Goal: Transaction & Acquisition: Purchase product/service

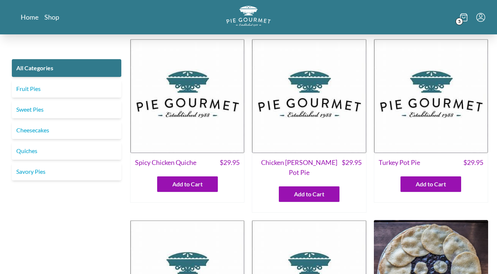
click at [466, 20] on icon at bounding box center [463, 17] width 7 height 8
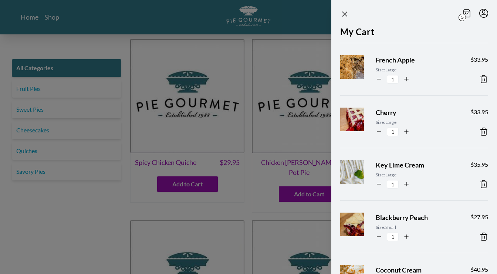
click at [109, 43] on div at bounding box center [248, 137] width 497 height 274
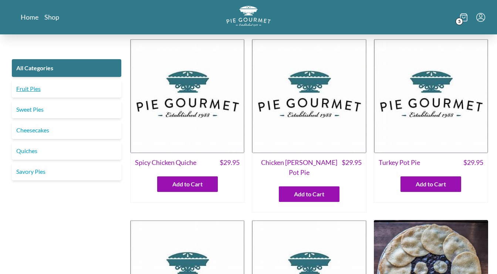
click at [40, 92] on link "Fruit Pies" at bounding box center [66, 89] width 109 height 18
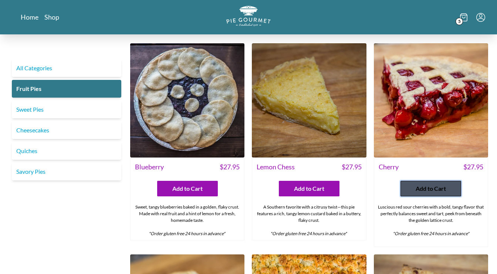
click at [424, 188] on span "Add to Cart" at bounding box center [431, 188] width 30 height 9
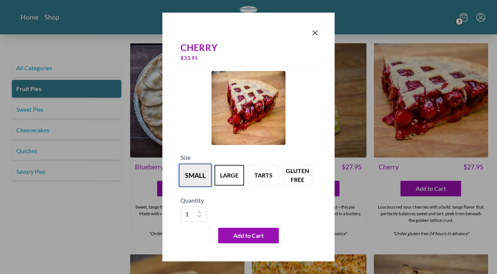
click at [199, 173] on button "small" at bounding box center [195, 175] width 33 height 23
click at [318, 30] on icon "Close panel" at bounding box center [315, 32] width 9 height 9
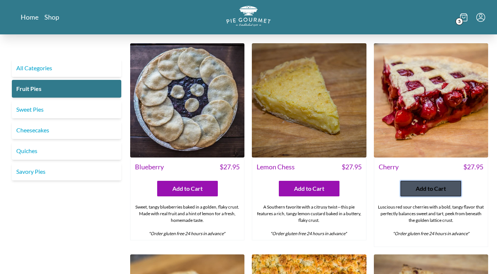
click at [421, 193] on button "Add to Cart" at bounding box center [431, 189] width 61 height 16
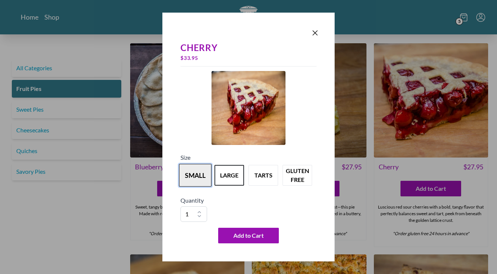
click at [199, 179] on button "small" at bounding box center [195, 175] width 33 height 23
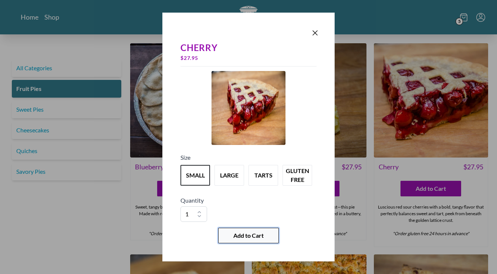
click at [265, 236] on button "Add to Cart" at bounding box center [248, 236] width 61 height 16
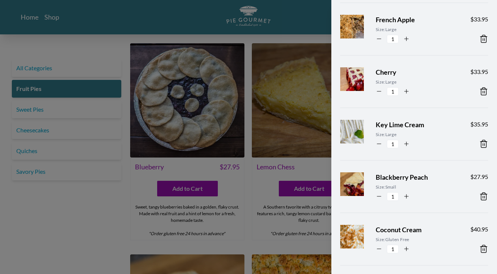
scroll to position [45, 0]
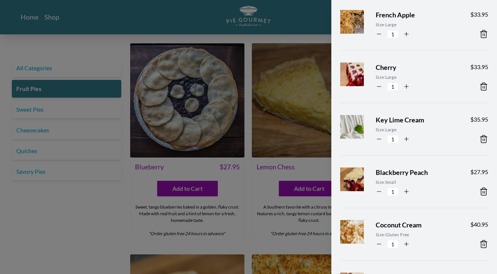
click at [482, 87] on icon at bounding box center [483, 86] width 9 height 9
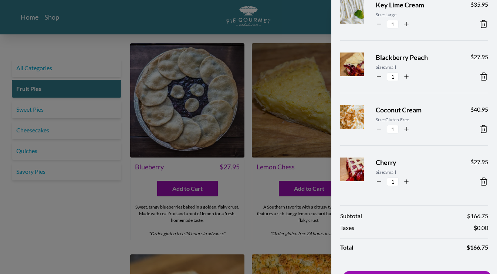
scroll to position [131, 0]
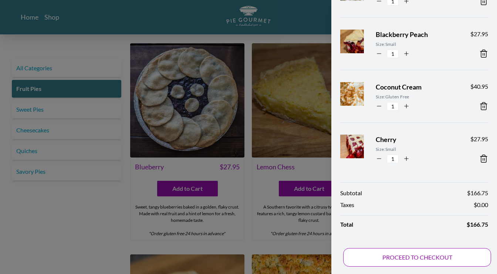
click at [407, 252] on button "PROCEED TO CHECKOUT" at bounding box center [417, 257] width 148 height 18
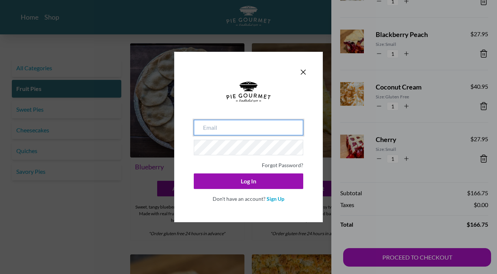
click at [245, 129] on input "email" at bounding box center [248, 128] width 109 height 16
click at [243, 127] on input "email" at bounding box center [248, 128] width 109 height 16
click at [276, 198] on link "Sign Up" at bounding box center [276, 199] width 18 height 6
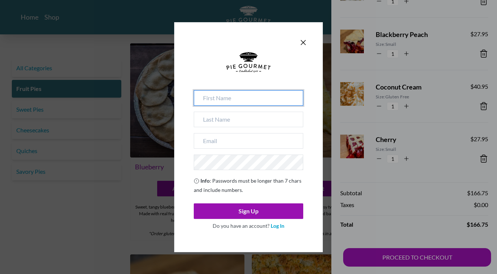
click at [246, 102] on input at bounding box center [248, 98] width 109 height 16
type input "[PERSON_NAME]"
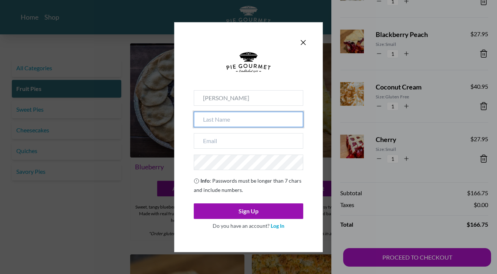
click at [244, 117] on input at bounding box center [248, 120] width 109 height 16
type input "[PERSON_NAME]"
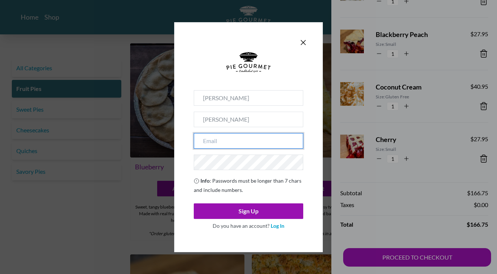
click at [218, 140] on input "email" at bounding box center [248, 141] width 109 height 16
type input "[EMAIL_ADDRESS][DOMAIN_NAME]"
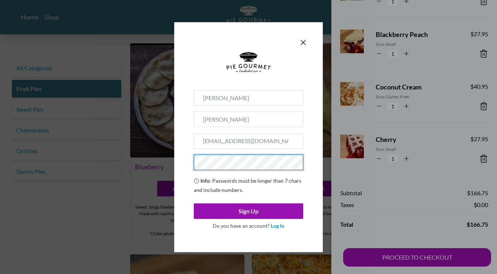
click at [183, 160] on div "[PERSON_NAME] [PERSON_NAME][EMAIL_ADDRESS][DOMAIN_NAME] Info : Passwords must b…" at bounding box center [248, 137] width 149 height 230
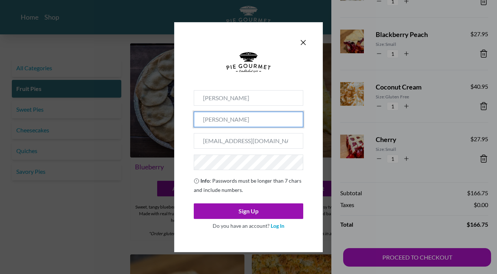
click at [232, 120] on input "[PERSON_NAME]" at bounding box center [248, 120] width 109 height 16
type input "[PERSON_NAME]"
click at [175, 133] on div "[PERSON_NAME] [PERSON_NAME][EMAIL_ADDRESS][DOMAIN_NAME] Info : Passwords must b…" at bounding box center [248, 137] width 149 height 230
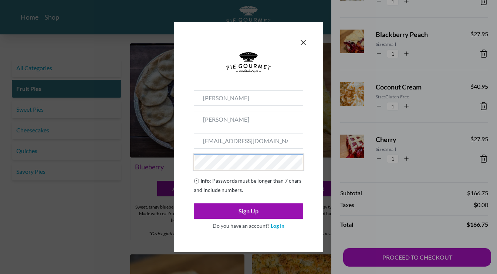
click at [191, 164] on form "[PERSON_NAME] [PERSON_NAME][EMAIL_ADDRESS][DOMAIN_NAME] Info : Passwords must b…" at bounding box center [248, 142] width 118 height 189
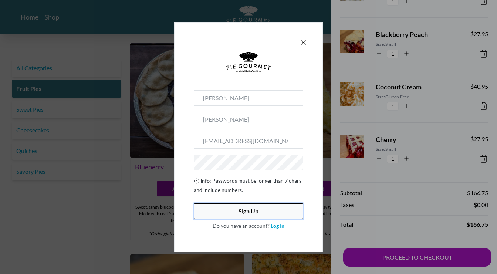
click at [240, 215] on button "Sign Up" at bounding box center [248, 211] width 109 height 16
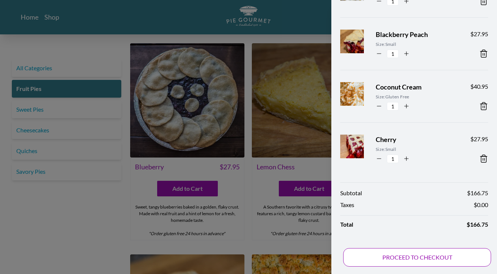
click at [413, 259] on button "PROCEED TO CHECKOUT" at bounding box center [417, 257] width 148 height 18
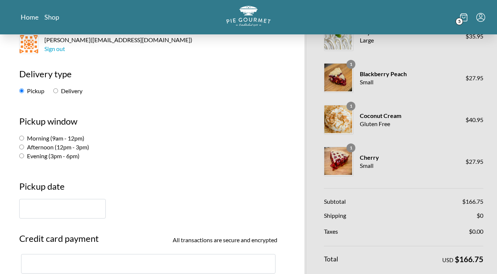
scroll to position [81, 0]
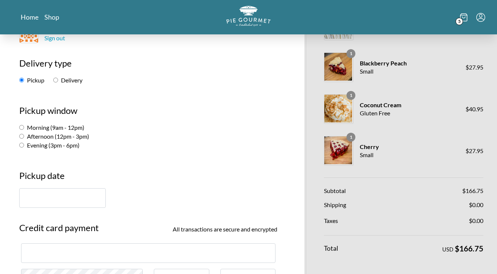
click at [58, 80] on input "Delivery" at bounding box center [55, 80] width 5 height 5
radio input "true"
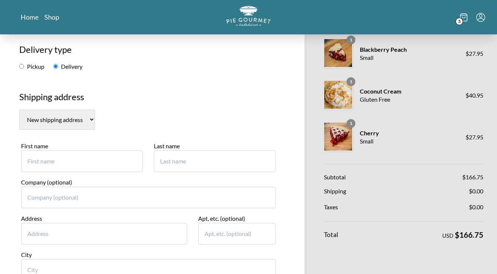
scroll to position [102, 0]
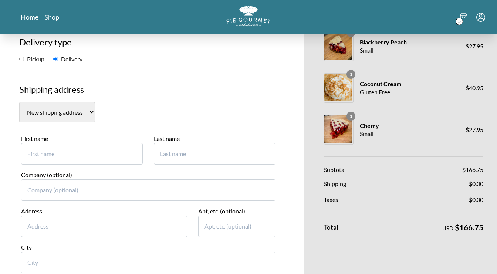
click at [109, 153] on input "First name" at bounding box center [82, 153] width 122 height 21
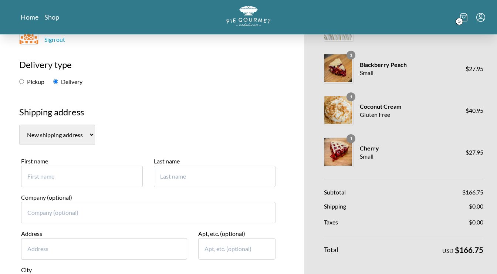
scroll to position [85, 0]
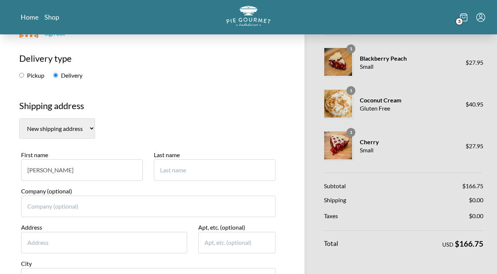
type input "[PERSON_NAME]"
click at [200, 169] on input "Last name" at bounding box center [215, 169] width 122 height 21
type input ">"
type input "[PERSON_NAME]"
click at [199, 127] on section "New shipping address" at bounding box center [148, 128] width 258 height 20
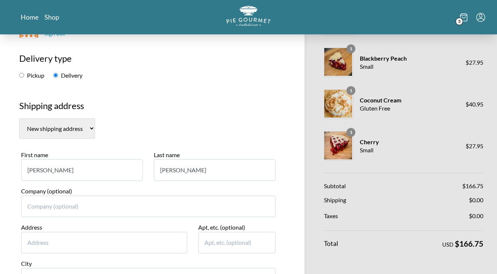
click at [70, 243] on input "Address" at bounding box center [104, 242] width 166 height 21
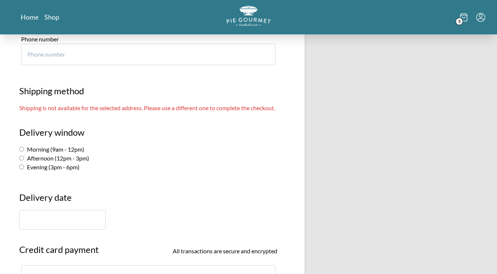
scroll to position [405, 0]
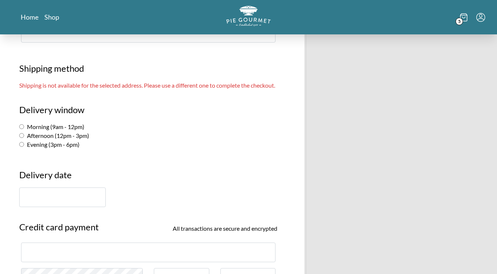
click at [22, 138] on input "Afternoon (12pm - 3pm)" at bounding box center [21, 135] width 5 height 5
radio input "true"
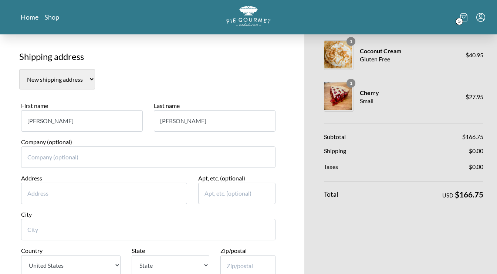
scroll to position [128, 0]
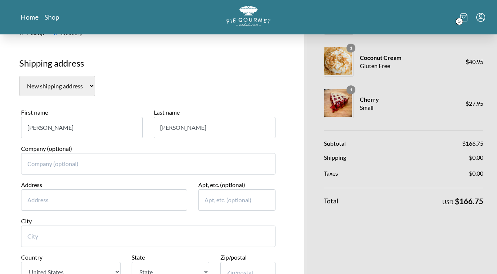
click at [44, 202] on input "Address" at bounding box center [104, 199] width 166 height 21
click at [85, 202] on input "Address" at bounding box center [104, 199] width 166 height 21
paste input "[STREET_ADDRESS]"
type input "[STREET_ADDRESS]"
click at [117, 236] on input "City" at bounding box center [148, 236] width 254 height 21
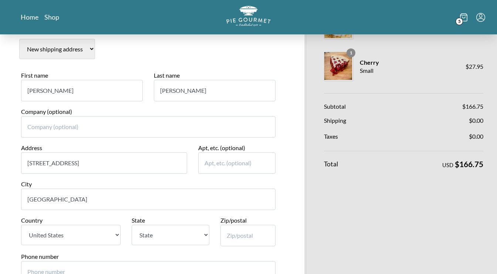
scroll to position [202, 0]
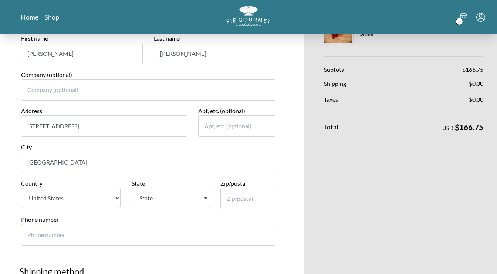
type input "[GEOGRAPHIC_DATA]"
click at [132, 188] on select "State [US_STATE] [US_STATE] [US_STATE] [US_STATE] [US_STATE] [US_STATE] [US_STA…" at bounding box center [170, 198] width 77 height 20
select select "VA"
click option "[US_STATE]" at bounding box center [0, 0] width 0 height 0
click at [240, 198] on input "Zip/postal" at bounding box center [247, 198] width 55 height 21
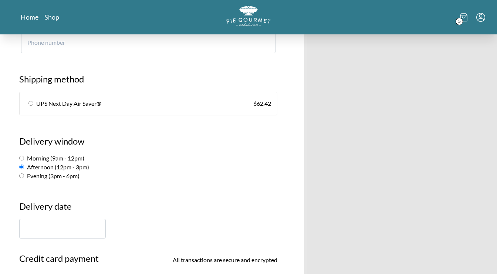
scroll to position [396, 0]
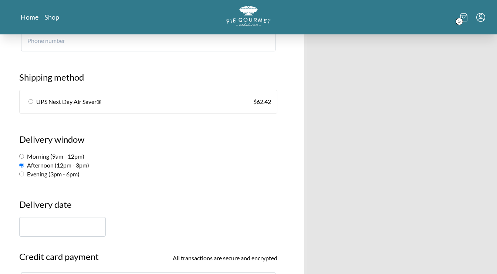
type input "22942"
click at [67, 227] on input "text" at bounding box center [62, 227] width 87 height 20
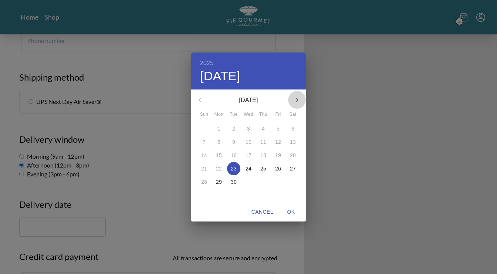
click at [298, 100] on icon "button" at bounding box center [297, 100] width 3 height 4
click at [294, 132] on p "4" at bounding box center [292, 128] width 3 height 7
click at [21, 159] on div "2025 Sat, Oct [DATE] Mon Tue Wed Thu Fri Sat 28 29 30 1 2 3 4 5 6 7 8 9 10 11 1…" at bounding box center [248, 137] width 497 height 274
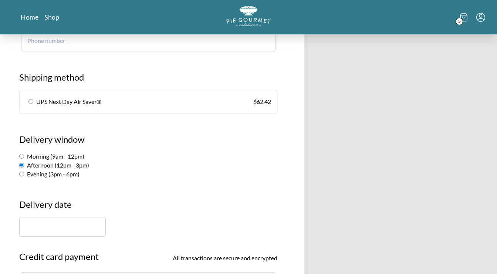
click at [24, 156] on label "Morning (9am - 12pm)" at bounding box center [51, 156] width 65 height 7
click at [24, 156] on input "Morning (9am - 12pm)" at bounding box center [21, 156] width 5 height 5
radio input "true"
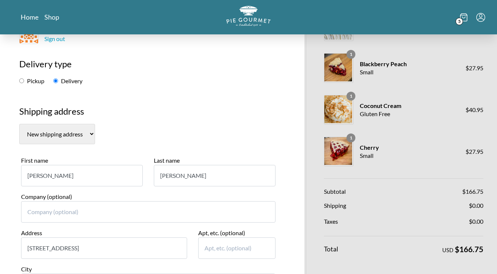
scroll to position [0, 0]
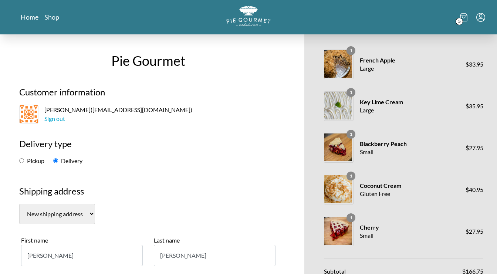
click at [23, 160] on input "Pickup" at bounding box center [21, 160] width 5 height 5
radio input "true"
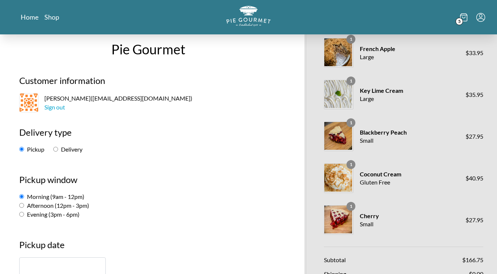
scroll to position [6, 0]
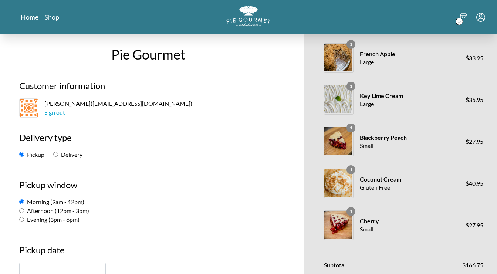
click at [58, 154] on input "Delivery" at bounding box center [55, 154] width 5 height 5
radio input "true"
select select "VA"
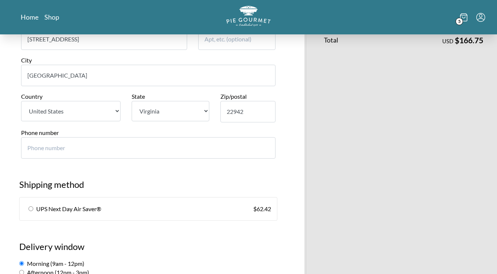
scroll to position [294, 0]
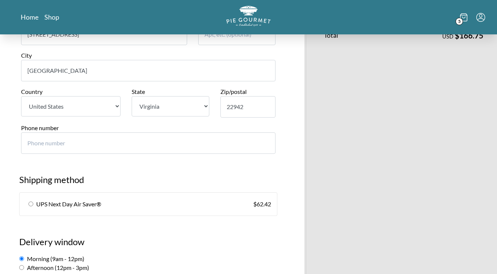
click at [223, 147] on input "Phone number" at bounding box center [148, 142] width 254 height 21
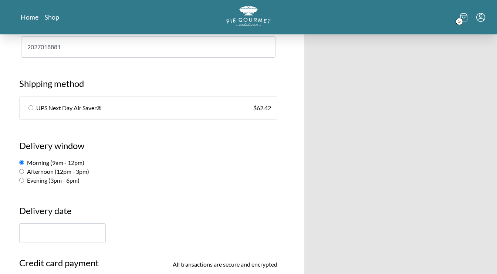
scroll to position [392, 0]
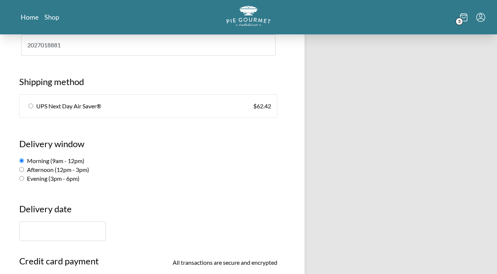
type input "2027018881"
click at [24, 170] on input "Afternoon (12pm - 3pm)" at bounding box center [21, 169] width 5 height 5
radio input "true"
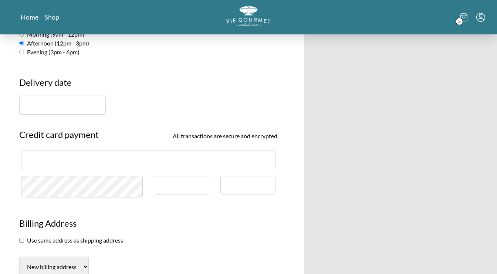
scroll to position [508, 0]
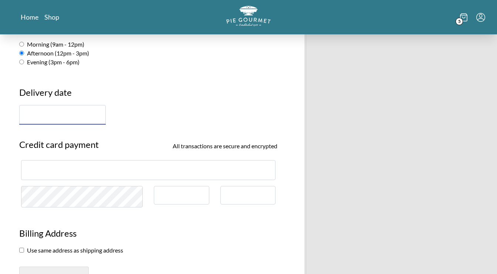
click at [96, 109] on input "text" at bounding box center [62, 115] width 87 height 20
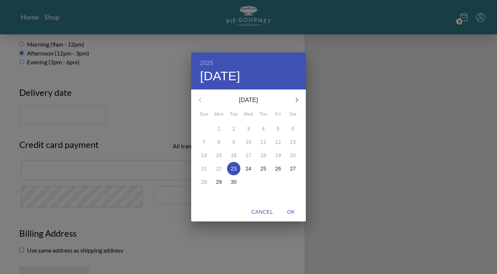
click at [296, 101] on icon "button" at bounding box center [297, 99] width 9 height 9
click at [293, 129] on p "4" at bounding box center [292, 128] width 3 height 7
click at [290, 214] on span "OK" at bounding box center [291, 211] width 18 height 9
type input "[DATE]"
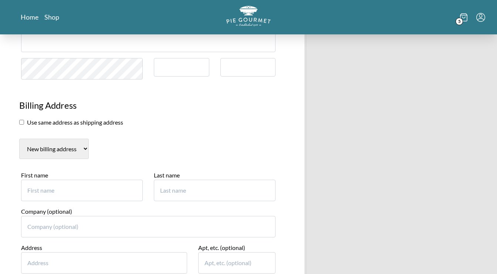
scroll to position [649, 0]
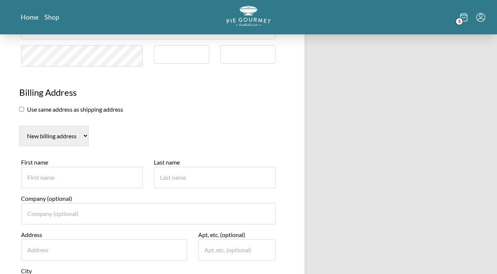
click at [49, 180] on input "First name" at bounding box center [82, 177] width 122 height 21
type input "[PERSON_NAME]"
click at [175, 178] on input "Last name" at bounding box center [215, 177] width 122 height 21
type input ":"
click at [194, 175] on input "[PERSON_NAME]" at bounding box center [215, 177] width 122 height 21
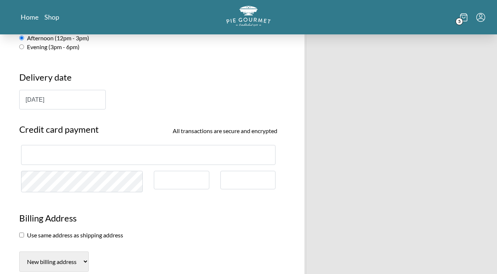
scroll to position [494, 0]
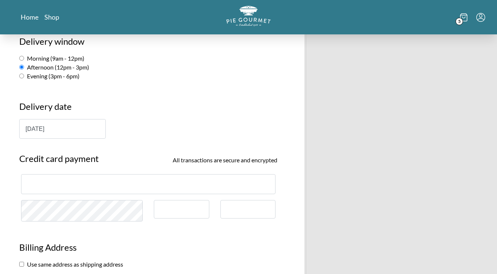
type input "[PERSON_NAME]"
click at [24, 56] on input "Morning (9am - 12pm)" at bounding box center [21, 58] width 5 height 5
radio input "true"
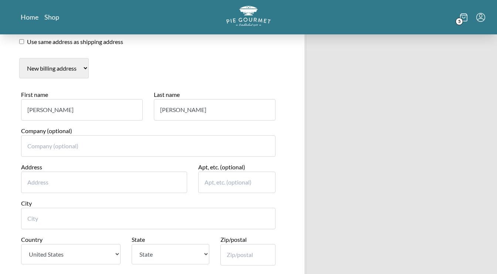
scroll to position [672, 0]
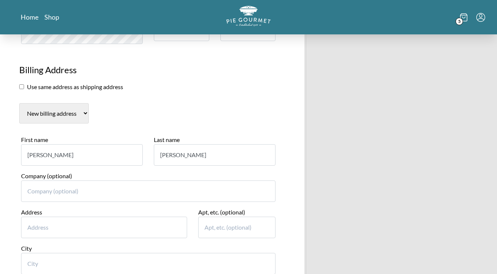
click at [60, 224] on input "Address" at bounding box center [104, 227] width 166 height 21
type input "4830 A"
type input "[PERSON_NAME]"
type input "[STREET_ADDRESS]"
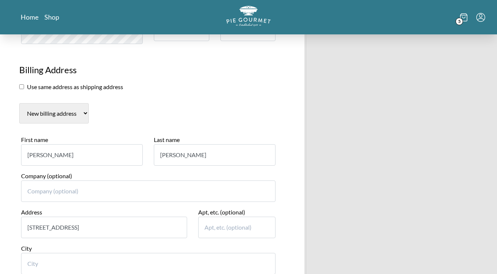
type input "[GEOGRAPHIC_DATA]"
select select "CA"
type input "90041"
type input "4439391860"
drag, startPoint x: 77, startPoint y: 156, endPoint x: 10, endPoint y: 146, distance: 67.3
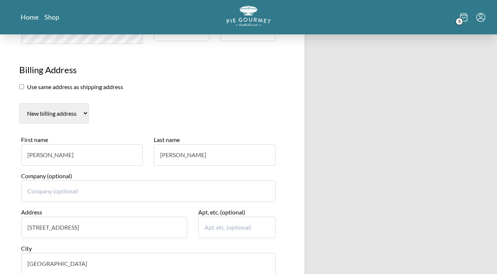
click at [21, 146] on input "[PERSON_NAME]" at bounding box center [82, 154] width 122 height 21
type input "[PERSON_NAME]"
click at [203, 159] on input "[PERSON_NAME]" at bounding box center [215, 154] width 122 height 21
type input "M"
type input "[PERSON_NAME]"
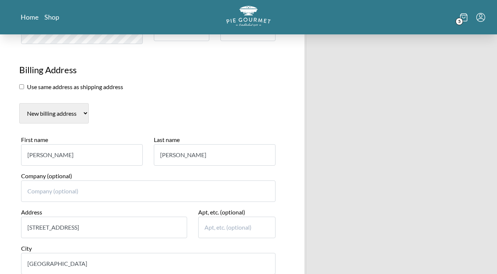
click at [144, 227] on input "[STREET_ADDRESS]" at bounding box center [104, 227] width 166 height 21
type input "[STREET_ADDRESS]"
click at [118, 261] on input "[GEOGRAPHIC_DATA]" at bounding box center [148, 263] width 254 height 21
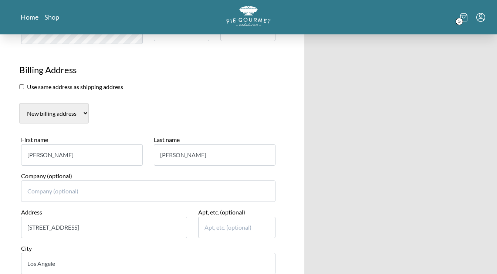
type input "[GEOGRAPHIC_DATA]"
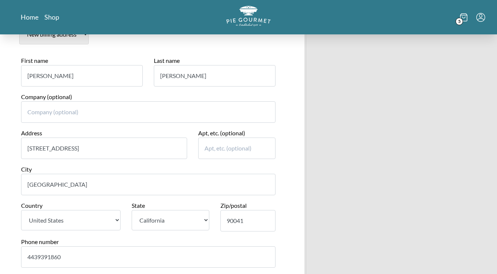
scroll to position [862, 0]
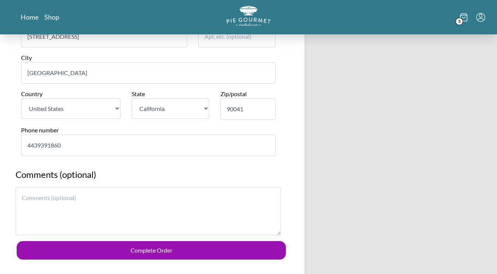
click option "[GEOGRAPHIC_DATA]" at bounding box center [0, 0] width 0 height 0
drag, startPoint x: 75, startPoint y: 145, endPoint x: 0, endPoint y: 138, distance: 75.7
click at [21, 138] on input "4439391860" at bounding box center [148, 145] width 254 height 21
type input "2"
type input "2027018881"
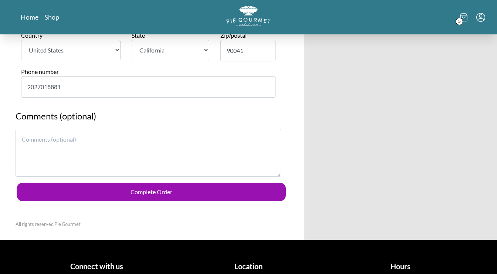
scroll to position [921, 0]
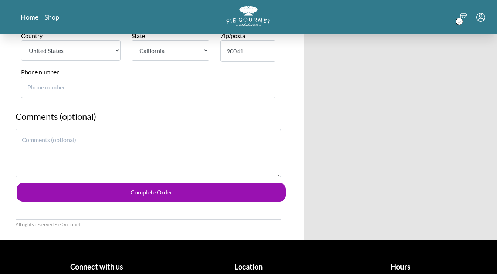
click at [96, 149] on textarea at bounding box center [149, 153] width 266 height 48
click at [22, 140] on textarea "Can any of these pies be made vegan? We would like at least one vegan pie." at bounding box center [149, 153] width 266 height 48
click at [230, 142] on textarea "Can any of these pies be made vegan? We would like at least one vegan pie." at bounding box center [149, 153] width 266 height 48
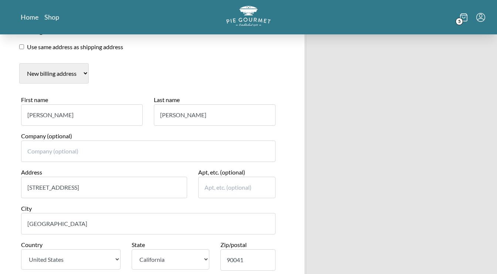
scroll to position [962, 0]
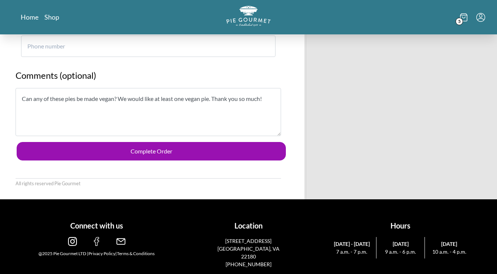
click at [214, 98] on textarea "Can any of these pies be made vegan? We would like at least one vegan pie. Than…" at bounding box center [149, 112] width 266 height 48
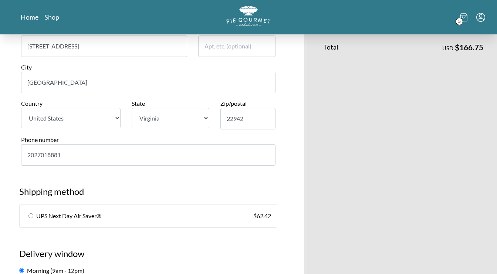
scroll to position [303, 0]
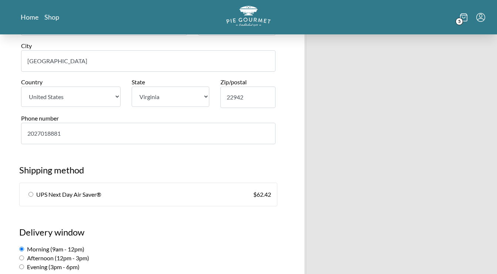
type textarea "Can any of these pies be made vegan? We would like at least one vegan pie. Plea…"
click at [30, 195] on input "radio" at bounding box center [30, 194] width 5 height 5
radio input "true"
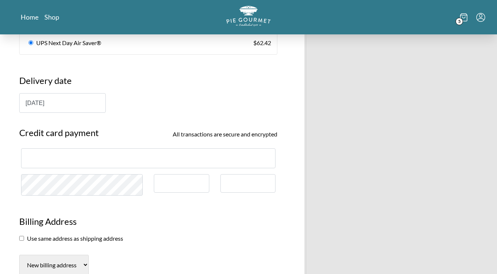
scroll to position [465, 0]
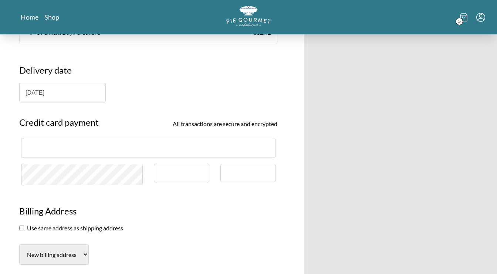
click at [78, 93] on input "[DATE]" at bounding box center [62, 93] width 87 height 20
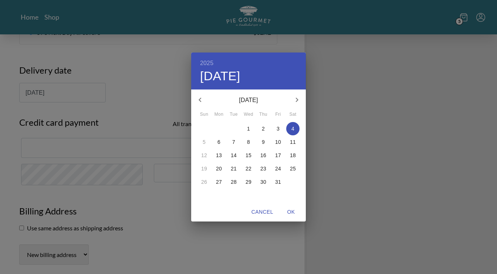
click at [277, 132] on span "3" at bounding box center [277, 128] width 13 height 7
click at [292, 216] on span "OK" at bounding box center [291, 211] width 18 height 9
type input "[DATE]"
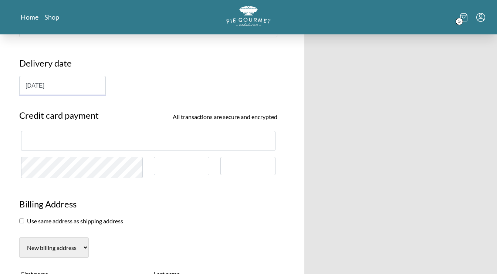
scroll to position [474, 0]
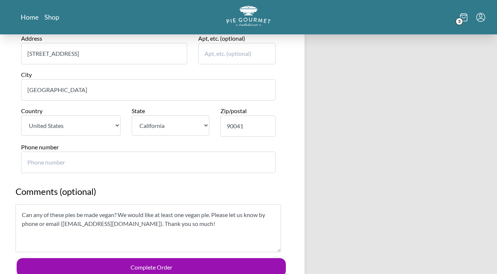
scroll to position [784, 0]
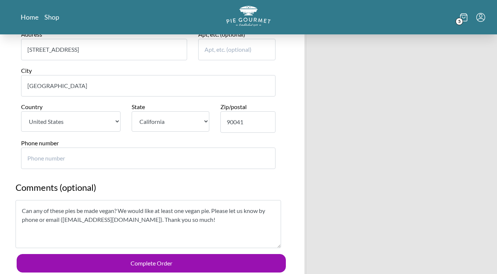
click at [259, 116] on input "90041" at bounding box center [247, 121] width 55 height 21
type input "9004"
select select "US"
select select
click at [270, 121] on input "9004" at bounding box center [247, 121] width 55 height 21
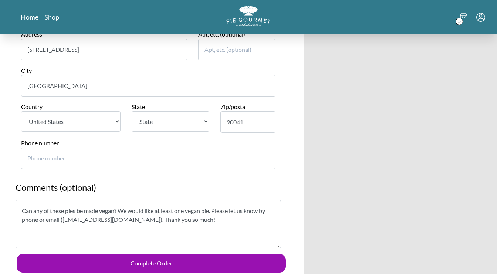
type input "90041"
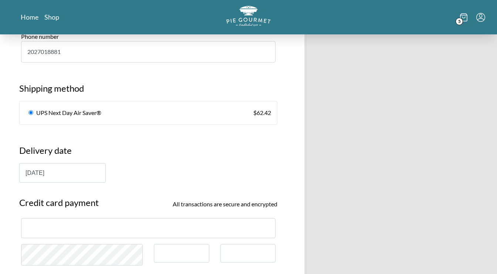
scroll to position [388, 0]
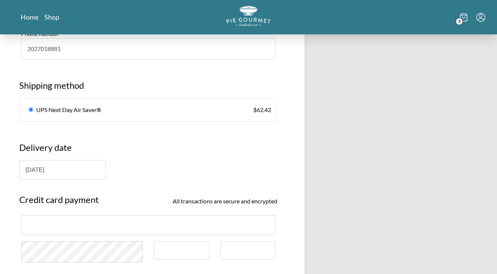
click at [53, 228] on iframe at bounding box center [148, 225] width 242 height 7
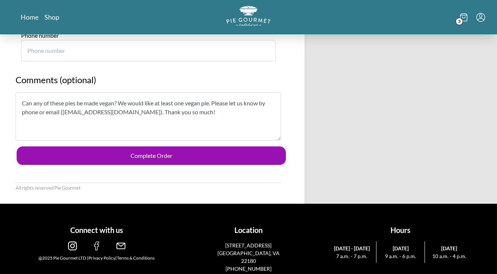
scroll to position [896, 0]
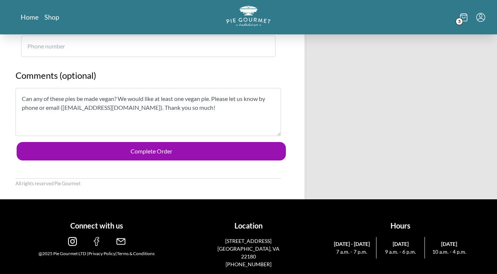
click at [215, 98] on textarea "Can any of these pies be made vegan? We would like at least one vegan pie. Plea…" at bounding box center [149, 112] width 266 height 48
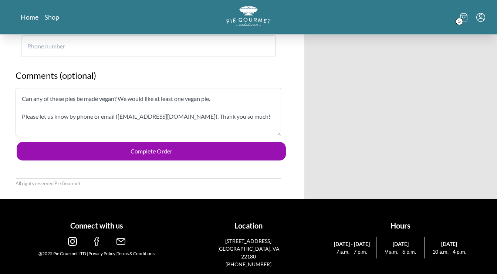
click at [118, 97] on textarea "Can any of these pies be made vegan? We would like at least one vegan pie. Plea…" at bounding box center [149, 112] width 266 height 48
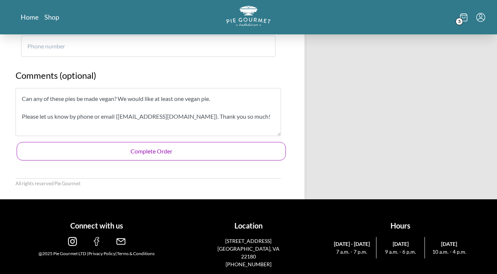
type textarea "Can any of these pies be made vegan? We would like at least one vegan pie. Plea…"
click at [134, 153] on button "Complete Order" at bounding box center [151, 151] width 269 height 18
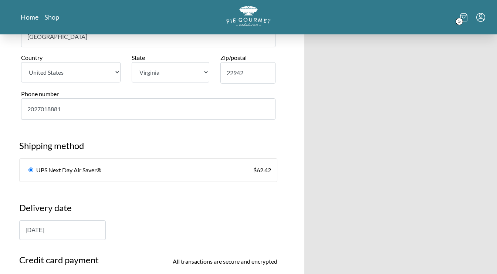
scroll to position [332, 0]
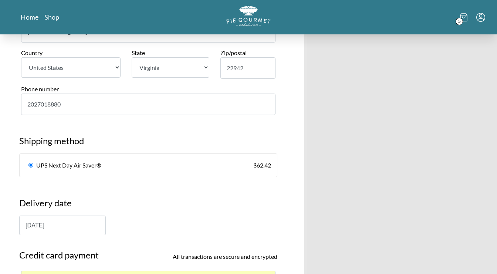
type input "2027018880"
click at [268, 105] on input "2027018880" at bounding box center [148, 104] width 254 height 21
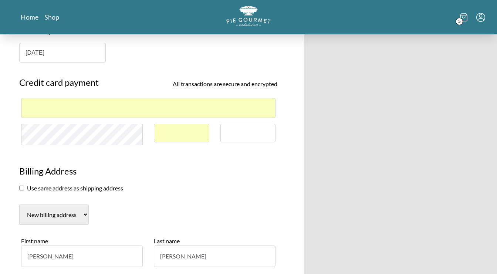
scroll to position [507, 0]
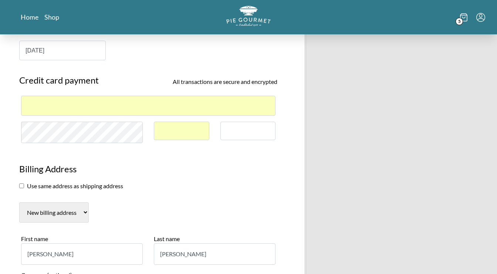
click at [87, 101] on div at bounding box center [148, 106] width 254 height 20
click at [104, 111] on div at bounding box center [148, 106] width 254 height 20
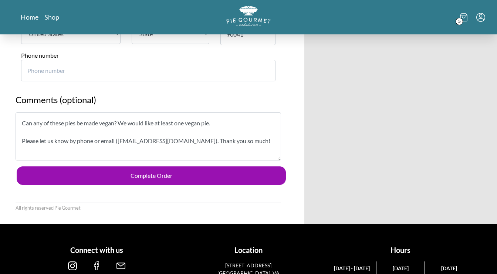
scroll to position [873, 0]
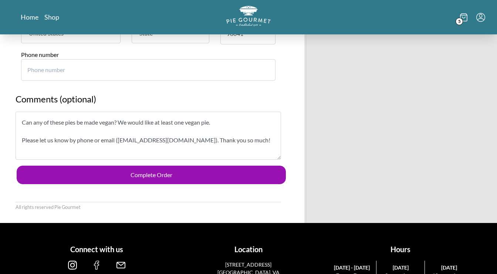
click at [266, 70] on input "Phone number" at bounding box center [148, 69] width 254 height 21
drag, startPoint x: 151, startPoint y: 70, endPoint x: 61, endPoint y: 67, distance: 89.9
click at [61, 67] on input "Phone number" at bounding box center [148, 69] width 254 height 21
type input "2027018881"
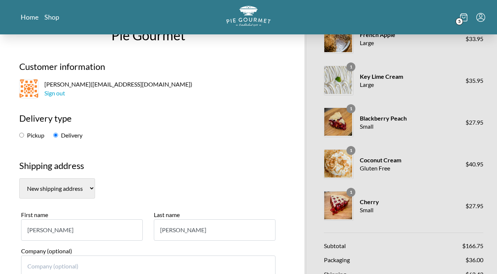
scroll to position [0, 0]
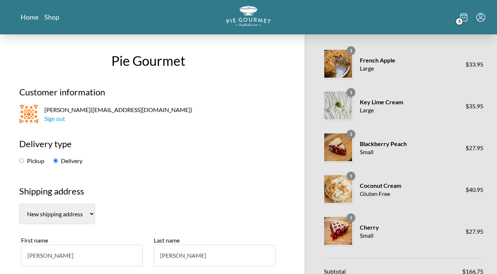
click at [351, 48] on span "1" at bounding box center [351, 50] width 9 height 9
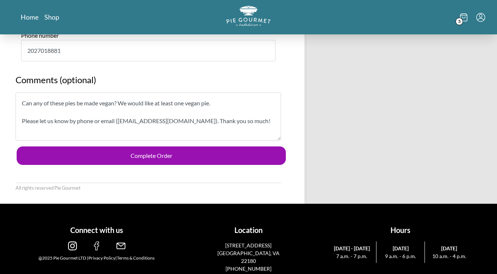
scroll to position [896, 0]
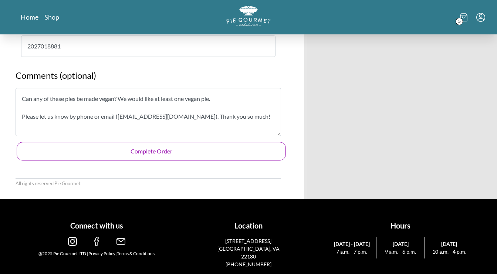
click at [198, 149] on button "Complete Order" at bounding box center [151, 151] width 269 height 18
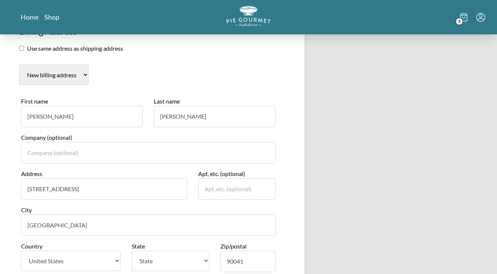
scroll to position [644, 0]
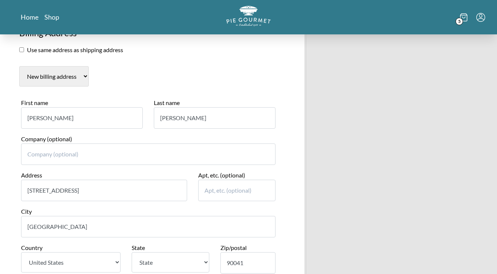
click at [163, 158] on input "Company (optional)" at bounding box center [148, 153] width 254 height 21
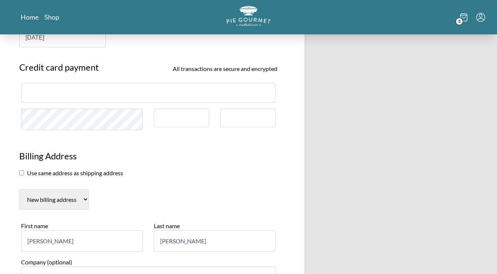
scroll to position [512, 0]
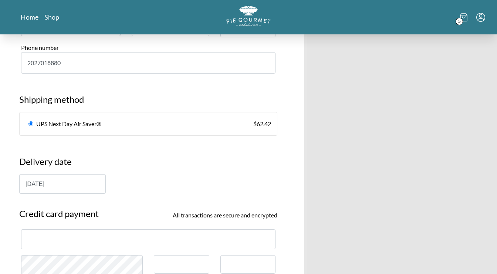
scroll to position [372, 0]
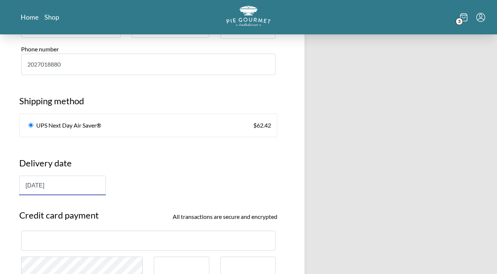
click at [61, 190] on input "[DATE]" at bounding box center [62, 186] width 87 height 20
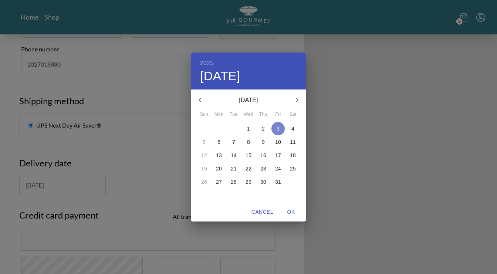
click at [277, 128] on p "3" at bounding box center [278, 128] width 3 height 7
click at [288, 209] on span "OK" at bounding box center [291, 211] width 18 height 9
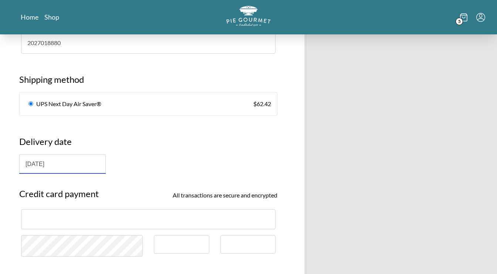
scroll to position [357, 0]
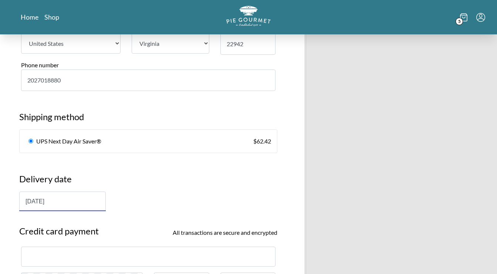
click at [84, 202] on input "[DATE]" at bounding box center [62, 202] width 87 height 20
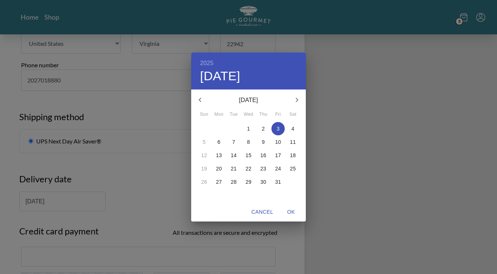
click at [281, 129] on span "3" at bounding box center [277, 128] width 13 height 7
click at [295, 212] on span "OK" at bounding box center [291, 211] width 18 height 9
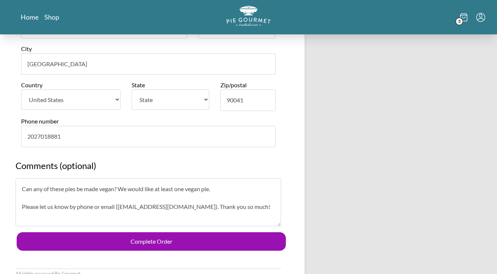
scroll to position [851, 0]
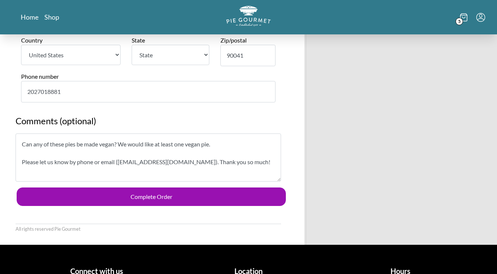
click at [256, 167] on textarea "Can any of these pies be made vegan? We would like at least one vegan pie. Plea…" at bounding box center [149, 158] width 266 height 48
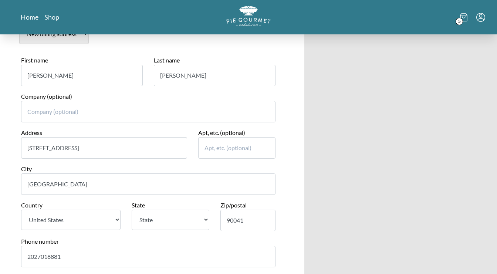
scroll to position [685, 0]
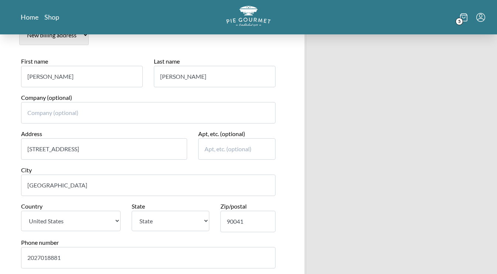
click at [132, 211] on select "State [US_STATE] [US_STATE] [US_STATE] [US_STATE] [US_STATE] [US_STATE] [US_STA…" at bounding box center [170, 221] width 77 height 20
select select "CA"
click option "[US_STATE]" at bounding box center [0, 0] width 0 height 0
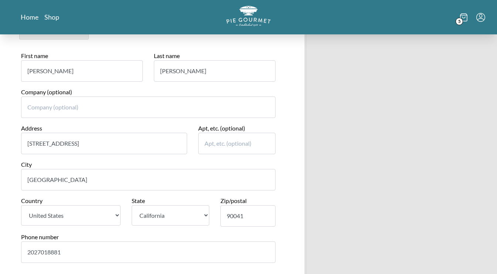
scroll to position [896, 0]
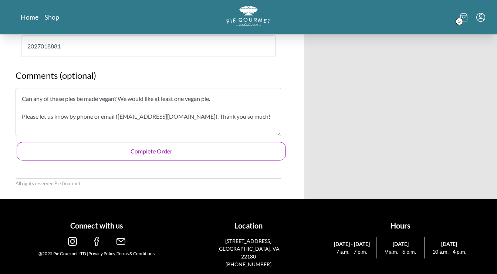
click at [156, 152] on button "Complete Order" at bounding box center [151, 151] width 269 height 18
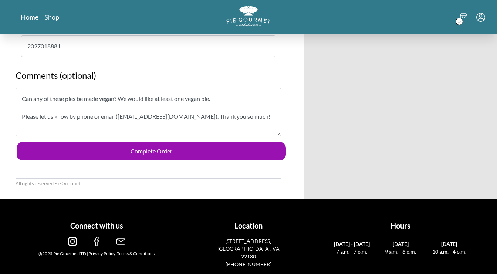
click at [264, 116] on textarea "Can any of these pies be made vegan? We would like at least one vegan pie. Plea…" at bounding box center [149, 112] width 266 height 48
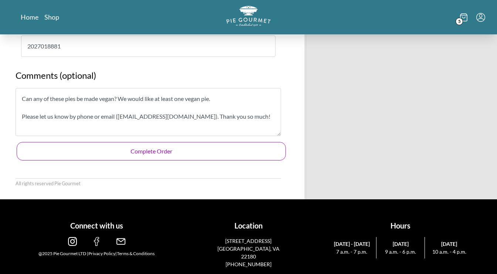
click at [166, 145] on button "Complete Order" at bounding box center [151, 151] width 269 height 18
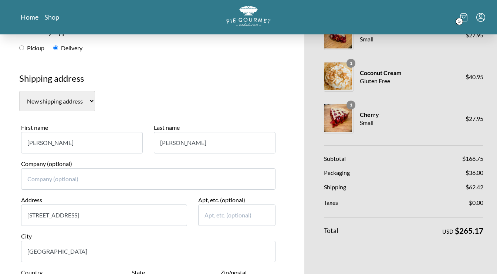
scroll to position [114, 0]
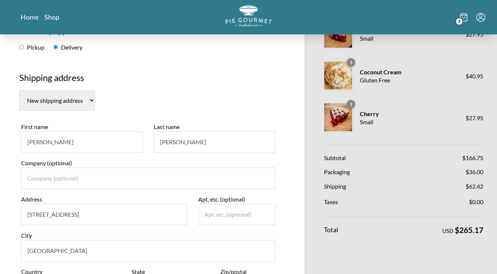
click at [243, 13] on img "Logo" at bounding box center [248, 15] width 47 height 21
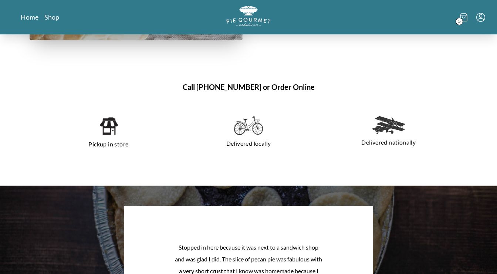
scroll to position [218, 0]
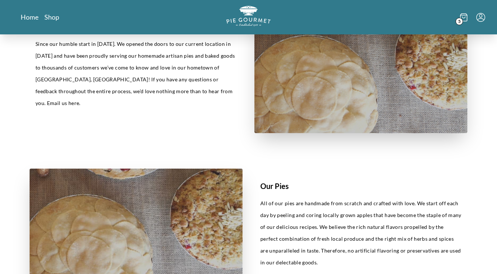
click at [460, 17] on icon at bounding box center [463, 17] width 7 height 7
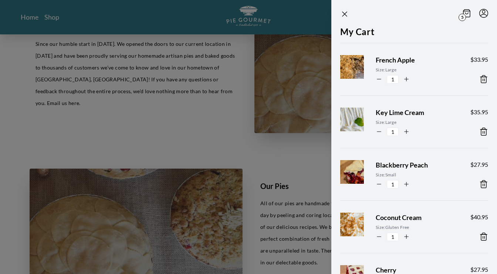
scroll to position [131, 0]
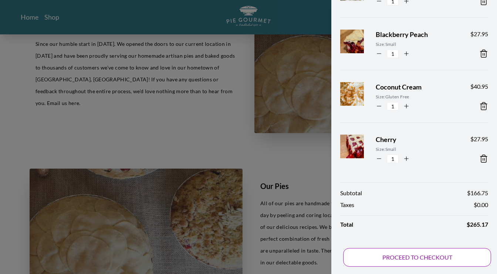
click at [383, 257] on button "PROCEED TO CHECKOUT" at bounding box center [417, 257] width 148 height 18
select select "VA"
select select "CA"
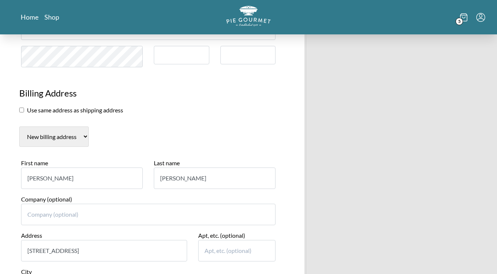
scroll to position [492, 0]
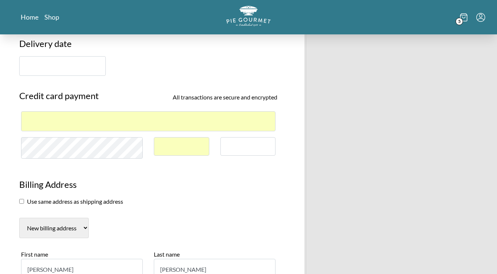
click at [245, 191] on h3 "Billing Address" at bounding box center [148, 187] width 258 height 19
click at [73, 69] on input "text" at bounding box center [62, 66] width 87 height 20
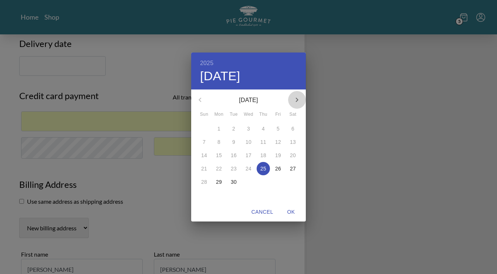
click at [298, 101] on icon "button" at bounding box center [297, 100] width 3 height 4
click at [281, 129] on span "3" at bounding box center [277, 128] width 13 height 7
click at [293, 214] on span "OK" at bounding box center [291, 211] width 18 height 9
type input "[DATE]"
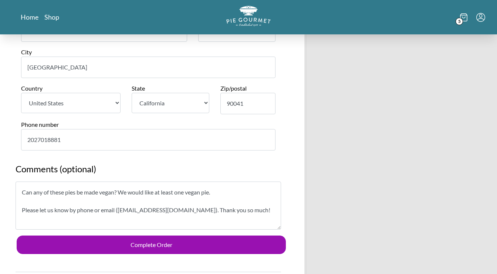
scroll to position [896, 0]
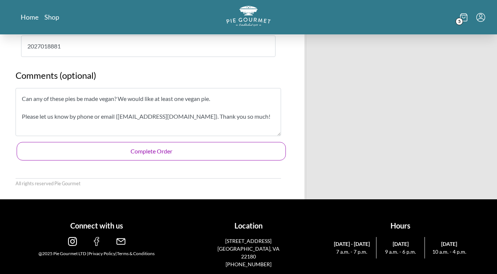
click at [205, 146] on button "Complete Order" at bounding box center [151, 151] width 269 height 18
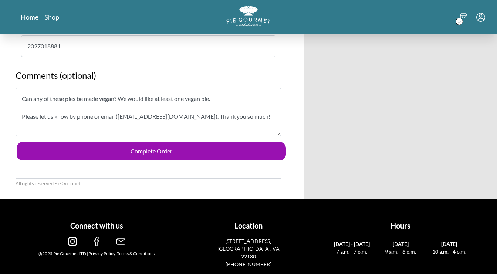
click at [256, 121] on textarea "Can any of these pies be made vegan? We would like at least one vegan pie. Plea…" at bounding box center [149, 112] width 266 height 48
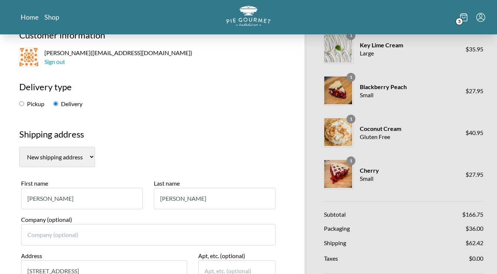
scroll to position [0, 0]
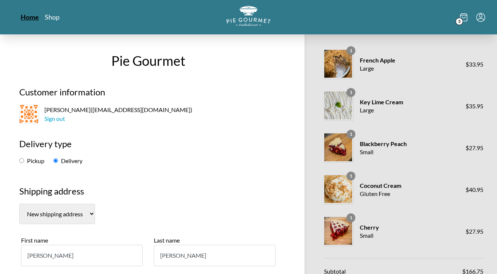
click at [30, 20] on link "Home" at bounding box center [30, 17] width 18 height 9
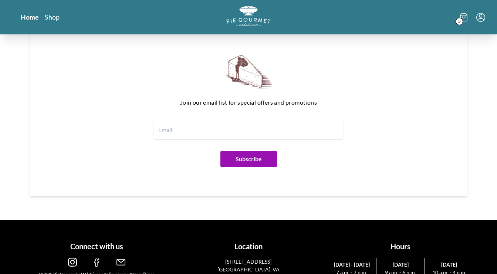
scroll to position [894, 0]
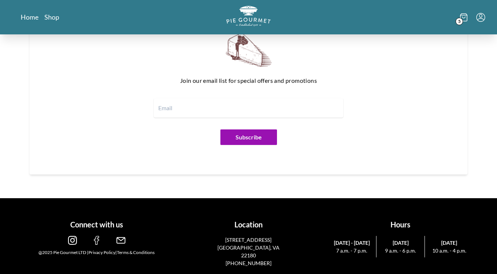
click at [482, 17] on icon "Menu" at bounding box center [480, 16] width 3 height 4
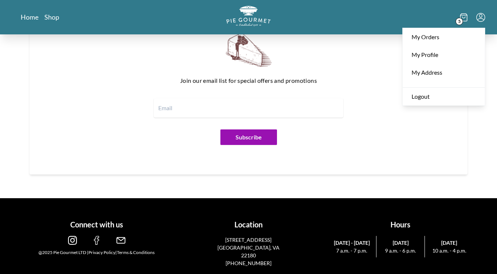
click at [275, 110] on input "email" at bounding box center [248, 107] width 189 height 19
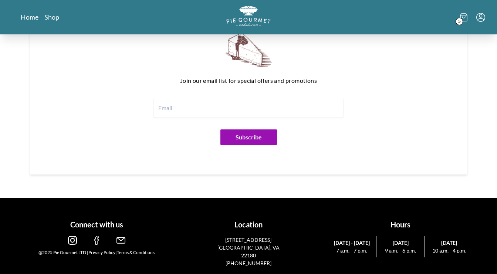
click at [275, 110] on input "email" at bounding box center [248, 107] width 189 height 19
type input ";"
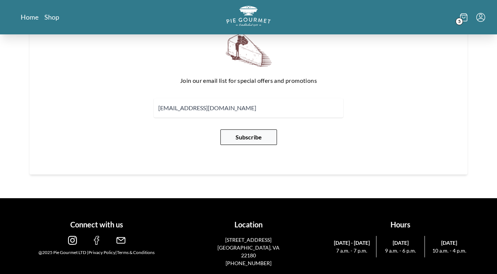
type input "[EMAIL_ADDRESS][DOMAIN_NAME]"
click at [265, 136] on button "Subscribe" at bounding box center [248, 137] width 57 height 16
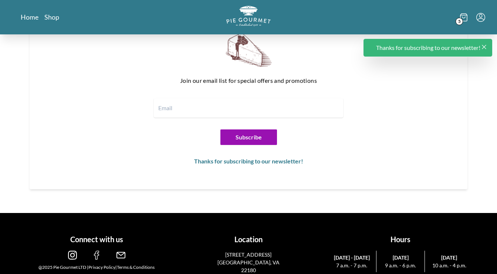
click at [482, 16] on icon "Menu" at bounding box center [480, 16] width 3 height 4
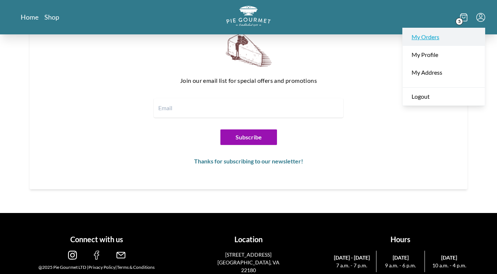
click at [459, 36] on link "My Orders" at bounding box center [444, 37] width 82 height 18
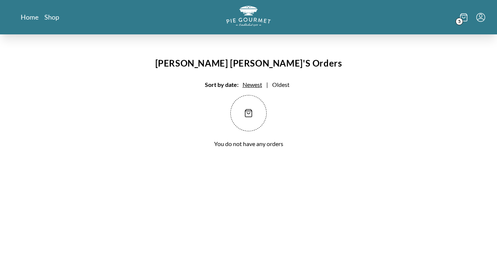
click at [481, 19] on icon "Menu" at bounding box center [480, 17] width 9 height 9
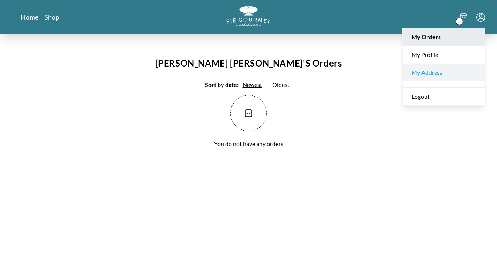
click at [439, 71] on link "My Address" at bounding box center [444, 73] width 82 height 18
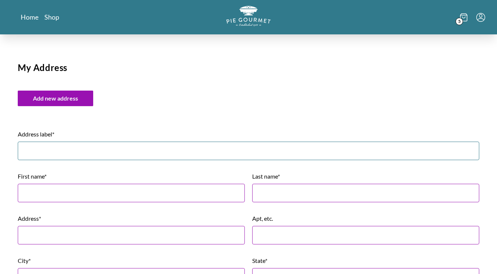
click at [143, 155] on input "Address label*" at bounding box center [249, 151] width 462 height 18
click at [481, 22] on div "5" at bounding box center [406, 17] width 158 height 23
click at [481, 20] on icon "Menu" at bounding box center [480, 17] width 9 height 9
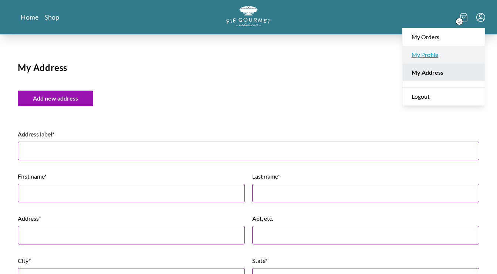
click at [435, 53] on link "My Profile" at bounding box center [444, 55] width 82 height 18
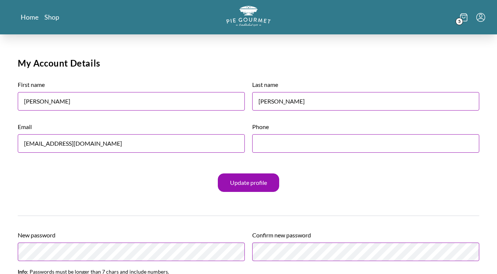
click at [241, 71] on h1 "My Account Details" at bounding box center [249, 66] width 462 height 18
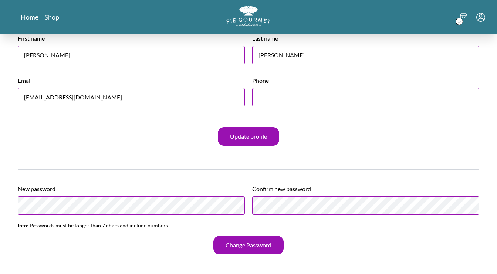
scroll to position [92, 0]
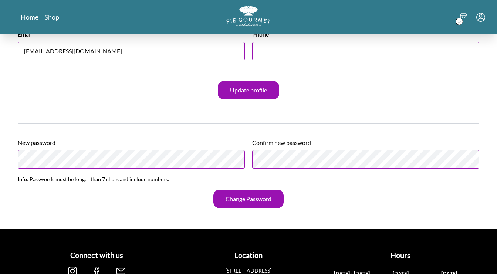
click at [160, 112] on fieldset "First name [PERSON_NAME] Last name [PERSON_NAME] [PERSON_NAME][EMAIL_ADDRESS][D…" at bounding box center [249, 48] width 462 height 132
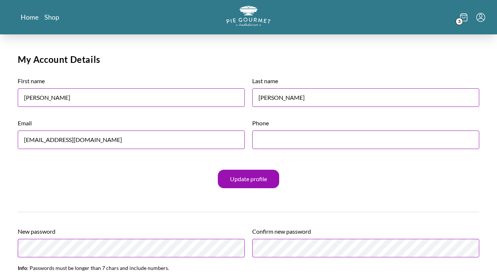
scroll to position [0, 0]
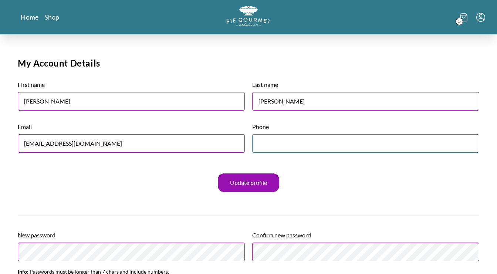
click at [288, 147] on input "Phone" at bounding box center [365, 143] width 227 height 18
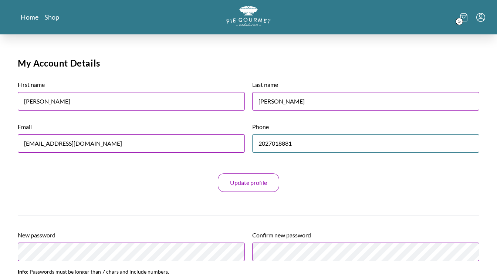
type input "2027018881"
click at [267, 174] on button "Update profile" at bounding box center [248, 182] width 61 height 18
click at [478, 25] on div "5" at bounding box center [406, 17] width 158 height 23
click at [481, 17] on icon "Menu" at bounding box center [480, 16] width 3 height 4
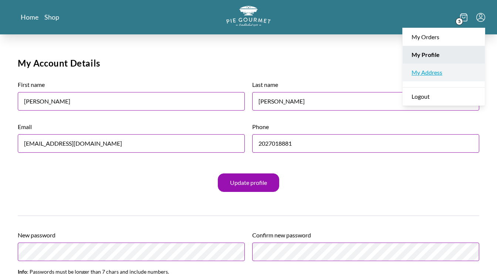
click at [433, 70] on link "My Address" at bounding box center [444, 73] width 82 height 18
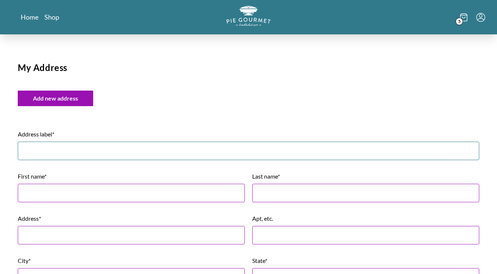
click at [118, 151] on input "Address label*" at bounding box center [249, 151] width 462 height 18
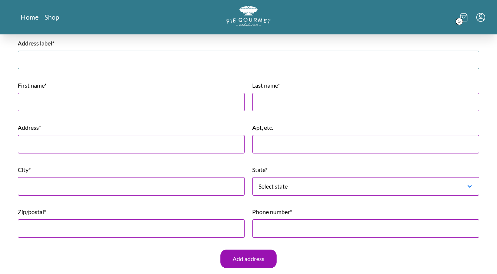
scroll to position [90, 0]
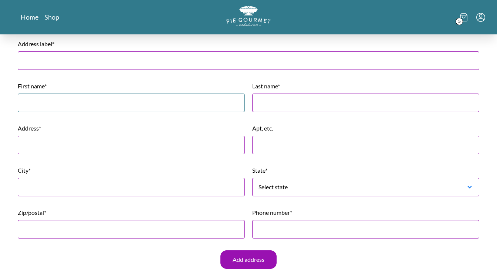
click at [113, 104] on input "First name*" at bounding box center [131, 103] width 227 height 18
type input "[PERSON_NAME]"
click at [323, 96] on input "Last name*" at bounding box center [365, 103] width 227 height 18
type input ":"
type input "[PERSON_NAME]"
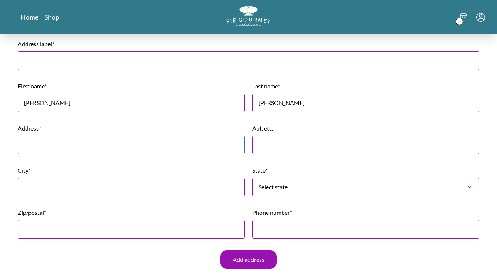
click at [179, 144] on input "Address*" at bounding box center [131, 145] width 227 height 18
paste input "[STREET_ADDRESS]"
type input "[STREET_ADDRESS]"
click at [105, 192] on input "City*" at bounding box center [131, 187] width 227 height 18
type input "[GEOGRAPHIC_DATA]"
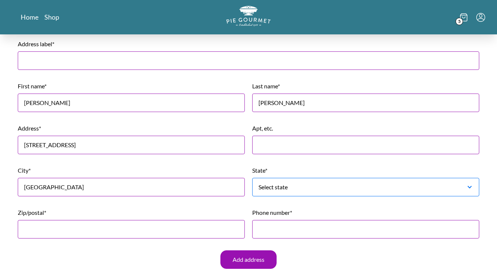
click at [252, 178] on select "Select state [US_STATE] [US_STATE] [US_STATE] [US_STATE] [US_STATE] [US_STATE] …" at bounding box center [365, 187] width 227 height 18
select select "[US_STATE]"
click option "[US_STATE]" at bounding box center [0, 0] width 0 height 0
click at [156, 64] on input "Address label*" at bounding box center [249, 60] width 462 height 18
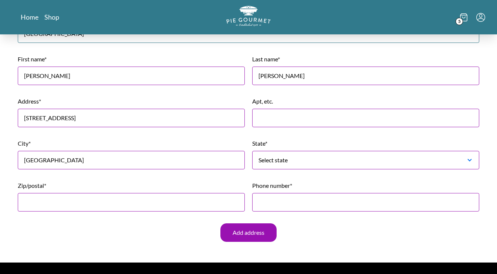
scroll to position [133, 0]
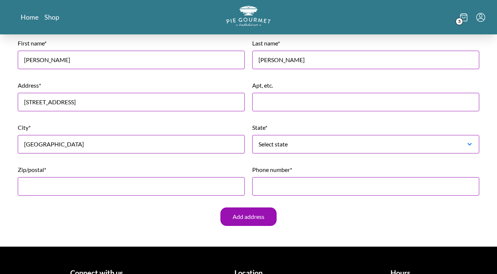
type input "[GEOGRAPHIC_DATA]"
click at [81, 186] on input "Zip/postal*" at bounding box center [131, 186] width 227 height 18
type input "90041"
click at [324, 185] on input "Phone number*" at bounding box center [365, 186] width 227 height 18
drag, startPoint x: 322, startPoint y: 185, endPoint x: 243, endPoint y: 177, distance: 79.2
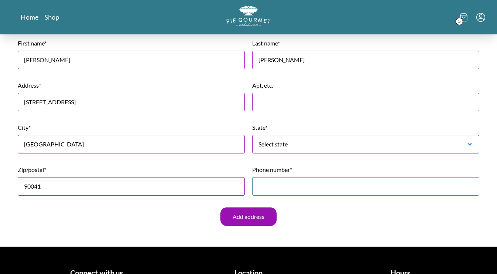
click at [252, 177] on input "Phone number*" at bounding box center [365, 186] width 227 height 18
type input "2027018881"
click at [256, 213] on button "Add address" at bounding box center [248, 216] width 56 height 18
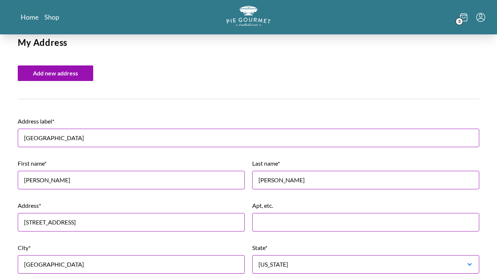
scroll to position [0, 0]
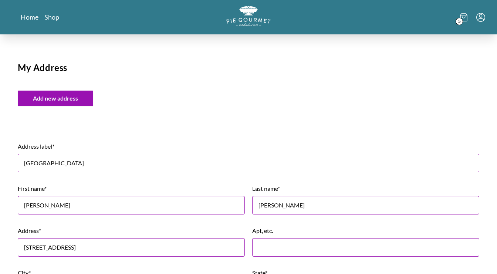
click at [261, 118] on div "My Address Add new address Address label* Spotswood Lodge First name* [PERSON_N…" at bounding box center [249, 219] width 462 height 316
click at [460, 22] on span "5" at bounding box center [459, 21] width 7 height 7
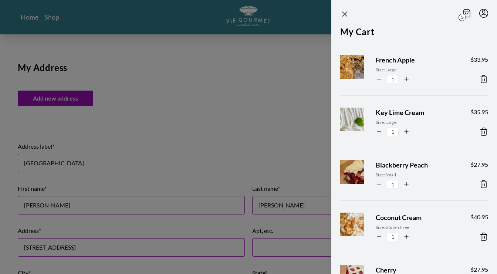
click at [247, 99] on div at bounding box center [248, 137] width 497 height 274
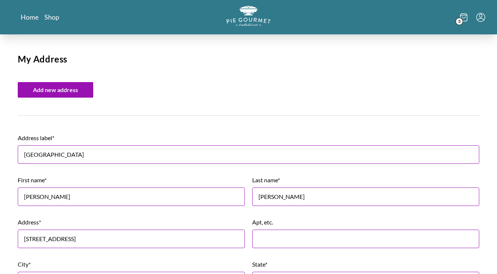
scroll to position [12, 0]
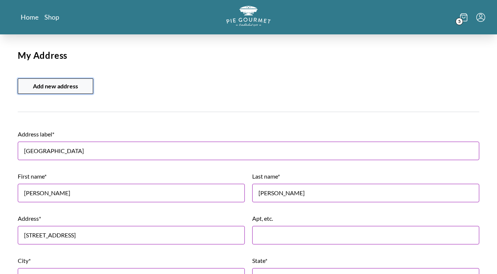
click at [82, 84] on button "Add new address" at bounding box center [55, 86] width 75 height 16
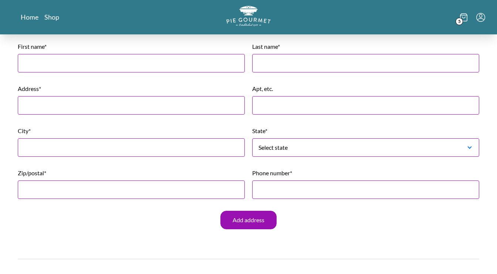
scroll to position [0, 0]
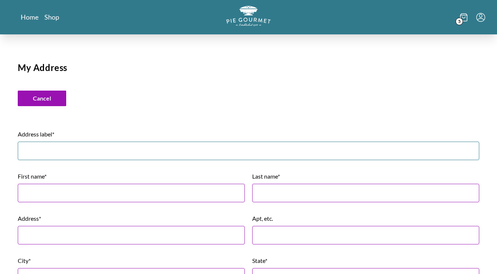
click at [58, 149] on input "Address label*" at bounding box center [249, 151] width 462 height 18
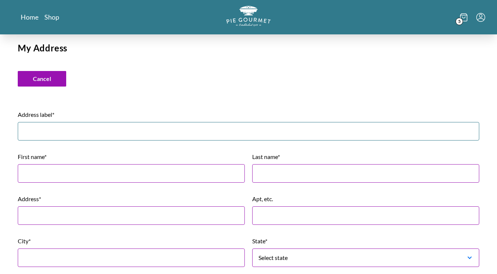
scroll to position [5, 0]
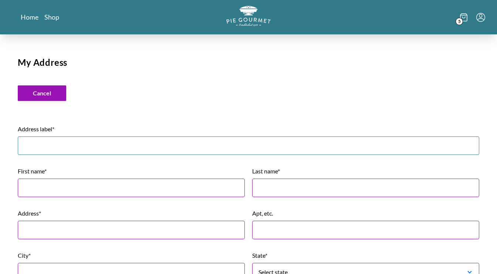
type input "B"
type input "V"
type input "Billing"
click at [103, 196] on input "First name*" at bounding box center [131, 188] width 227 height 18
type input "[PERSON_NAME]"
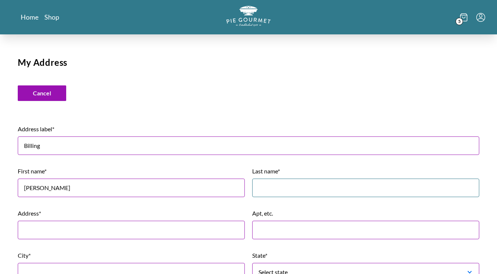
click at [331, 193] on input "Last name*" at bounding box center [365, 188] width 227 height 18
type input "[PERSON_NAME]"
click at [133, 229] on input "Address*" at bounding box center [131, 230] width 227 height 18
type input "[STREET_ADDRESS]"
type input "[GEOGRAPHIC_DATA]"
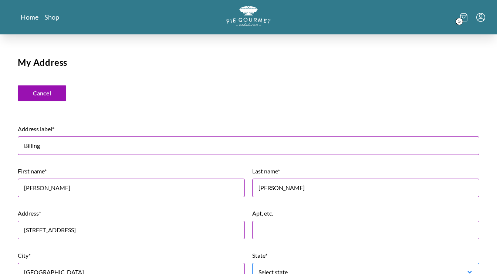
select select "[US_STATE]"
type input "90041"
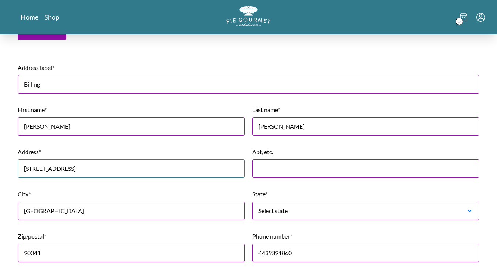
scroll to position [115, 0]
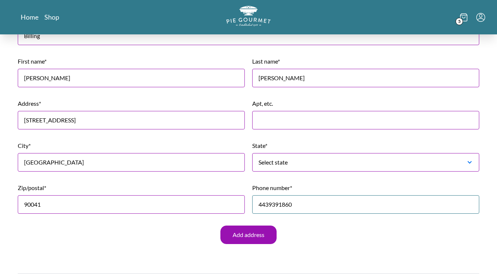
drag, startPoint x: 303, startPoint y: 202, endPoint x: 253, endPoint y: 192, distance: 50.6
click at [253, 195] on input "4439391860" at bounding box center [365, 204] width 227 height 18
type input "2027018881"
click at [249, 232] on button "Add address" at bounding box center [248, 235] width 56 height 18
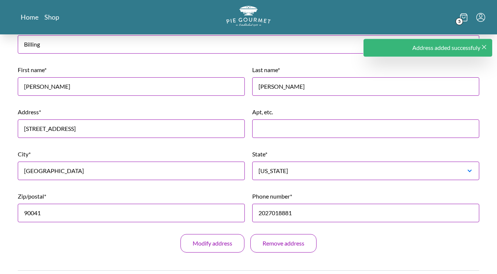
scroll to position [0, 0]
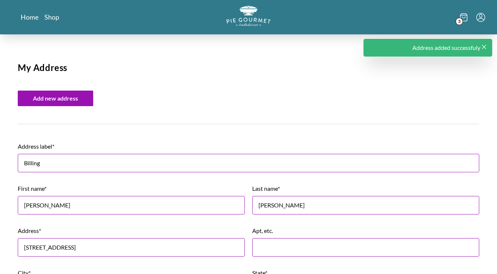
click at [465, 15] on icon at bounding box center [463, 15] width 7 height 0
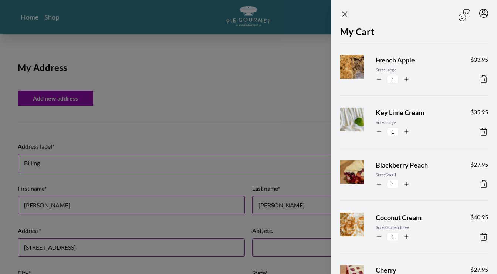
scroll to position [131, 0]
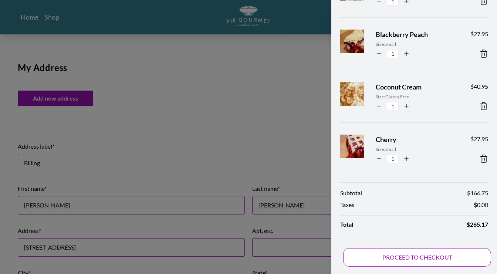
click at [415, 260] on button "PROCEED TO CHECKOUT" at bounding box center [417, 257] width 148 height 18
select select "VA"
select select "CA"
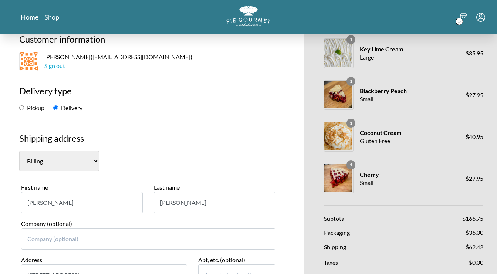
scroll to position [48, 0]
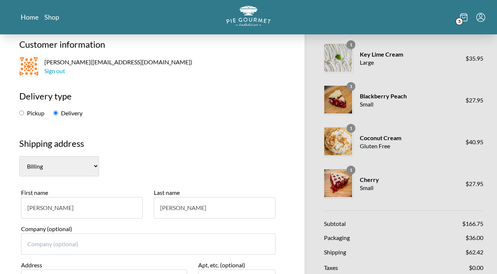
select select "1"
click option "[GEOGRAPHIC_DATA]" at bounding box center [0, 0] width 0 height 0
radio input "false"
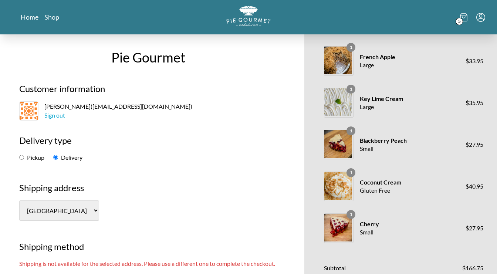
scroll to position [0, 0]
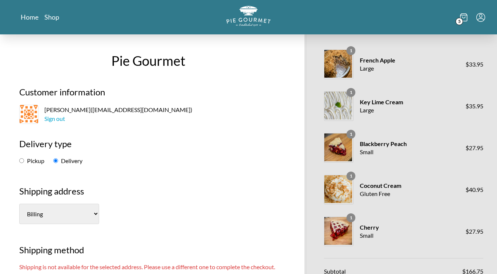
click option "Billing" at bounding box center [0, 0] width 0 height 0
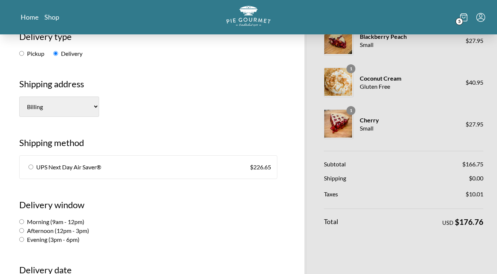
scroll to position [109, 0]
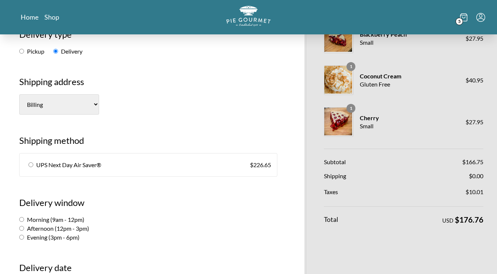
select select "1"
click option "[GEOGRAPHIC_DATA]" at bounding box center [0, 0] width 0 height 0
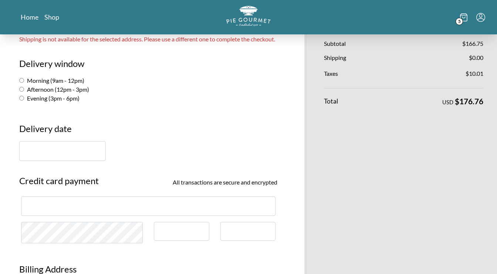
scroll to position [234, 0]
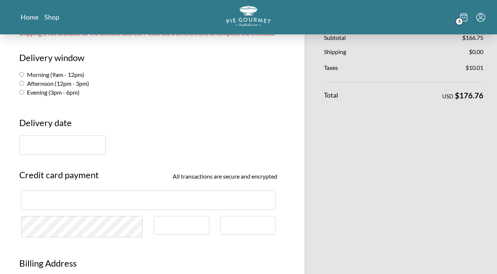
click at [24, 86] on input "Afternoon (12pm - 3pm)" at bounding box center [21, 83] width 5 height 5
radio input "true"
click at [52, 155] on input "text" at bounding box center [62, 145] width 87 height 20
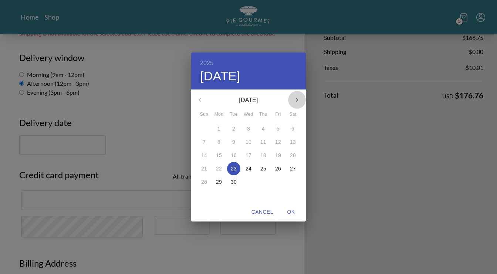
click at [301, 105] on button "button" at bounding box center [297, 100] width 18 height 18
click at [262, 215] on span "Cancel" at bounding box center [262, 211] width 22 height 9
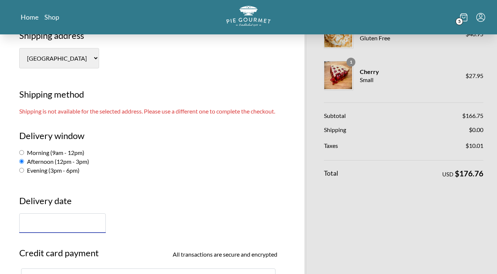
scroll to position [157, 0]
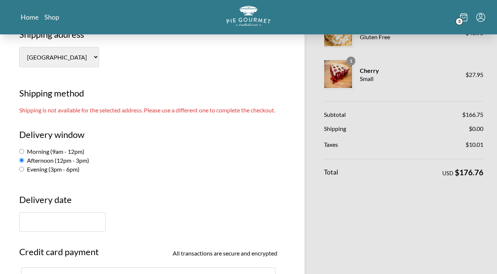
click at [23, 172] on input "Evening (3pm - 6pm)" at bounding box center [21, 169] width 5 height 5
radio input "true"
click at [23, 163] on input "Afternoon (12pm - 3pm)" at bounding box center [21, 160] width 5 height 5
radio input "true"
click at [61, 231] on input "text" at bounding box center [62, 222] width 87 height 20
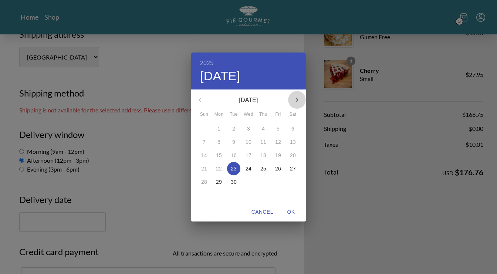
click at [301, 99] on icon "button" at bounding box center [297, 99] width 9 height 9
click at [280, 130] on span "3" at bounding box center [277, 128] width 13 height 7
click at [294, 211] on span "OK" at bounding box center [291, 211] width 18 height 9
type input "[DATE]"
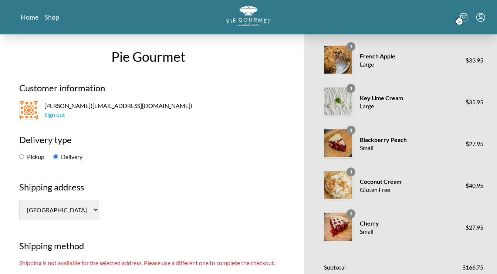
scroll to position [4, 0]
click at [22, 156] on input "Pickup" at bounding box center [21, 156] width 5 height 5
radio input "true"
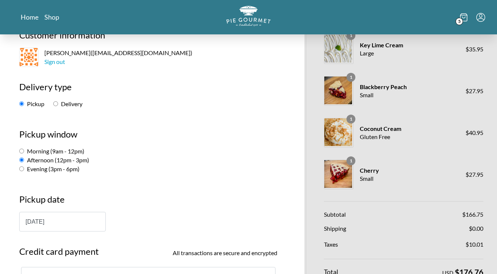
scroll to position [38, 0]
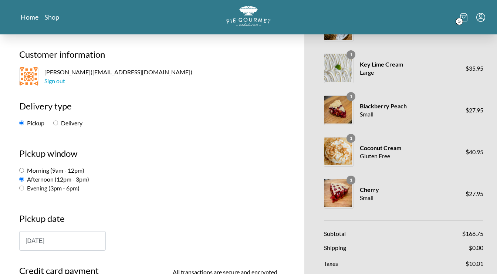
click at [58, 121] on input "Delivery" at bounding box center [55, 123] width 5 height 5
radio input "true"
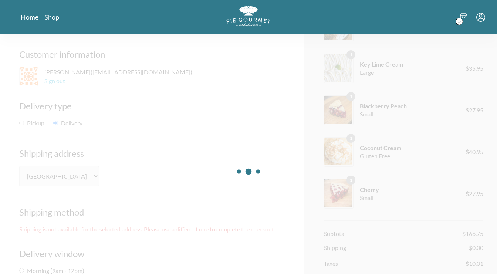
select select "-1"
click option "New shipping address" at bounding box center [0, 0] width 0 height 0
select select "AL"
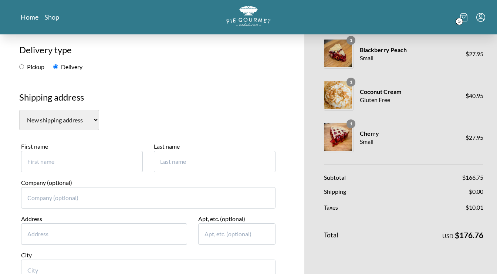
scroll to position [94, 0]
click at [113, 163] on input "First name" at bounding box center [82, 161] width 122 height 21
type input "[PERSON_NAME]"
click at [179, 166] on input "Last name" at bounding box center [215, 161] width 122 height 21
type input "[PERSON_NAME]"
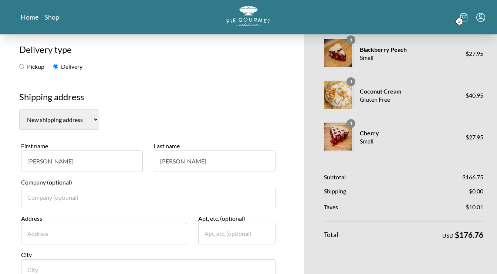
click at [207, 124] on section "Billing [GEOGRAPHIC_DATA] New shipping address" at bounding box center [148, 119] width 258 height 20
click at [44, 227] on input "Address" at bounding box center [104, 233] width 166 height 21
paste input "[STREET_ADDRESS]"
type input "[STREET_ADDRESS]"
click at [255, 235] on input "Apt, etc. (optional)" at bounding box center [236, 233] width 77 height 21
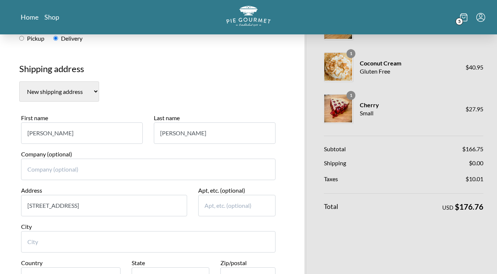
scroll to position [159, 0]
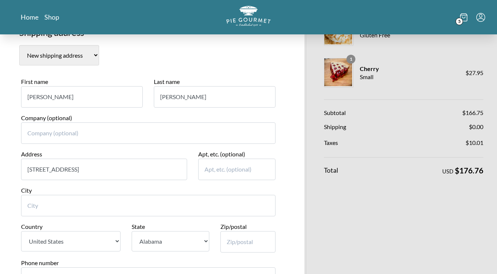
click at [132, 209] on input "City" at bounding box center [148, 205] width 254 height 21
type input "S"
type input "[GEOGRAPHIC_DATA]"
click at [132, 231] on select "State [US_STATE] [US_STATE] [US_STATE] [US_STATE] [US_STATE] [US_STATE] [US_STA…" at bounding box center [170, 241] width 77 height 20
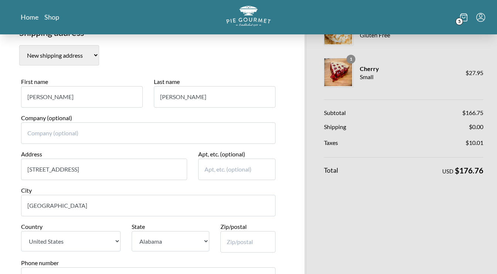
select select "VA"
click option "[US_STATE]" at bounding box center [0, 0] width 0 height 0
click at [233, 243] on input "Zip/postal" at bounding box center [247, 241] width 55 height 21
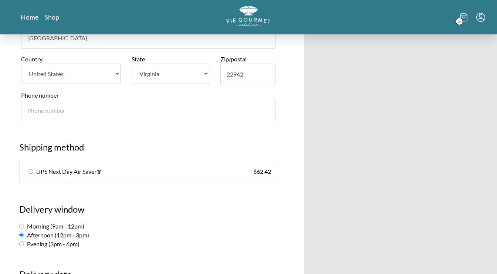
scroll to position [325, 0]
type input "22942"
click at [33, 171] on input "radio" at bounding box center [30, 172] width 5 height 5
radio input "true"
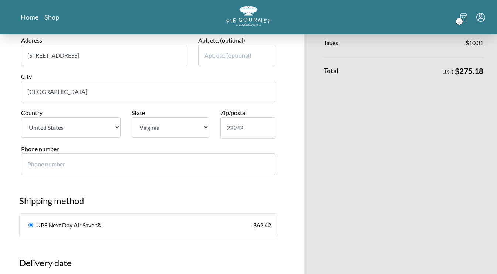
scroll to position [274, 0]
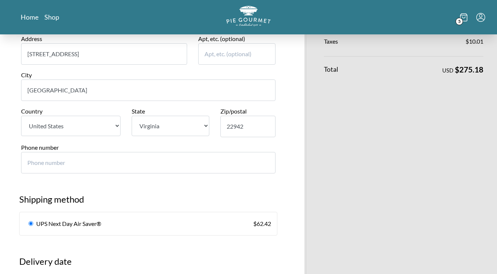
click at [72, 167] on input "Phone number" at bounding box center [148, 162] width 254 height 21
type input "2027018881"
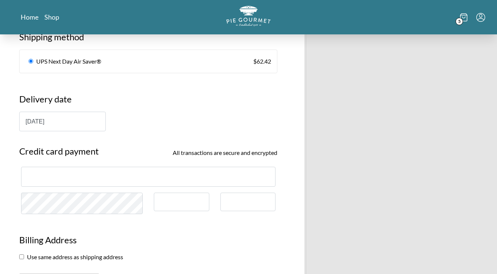
scroll to position [438, 0]
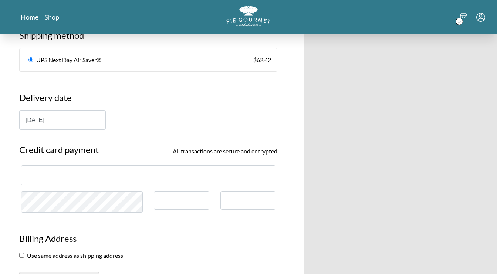
click at [95, 170] on div at bounding box center [148, 175] width 254 height 20
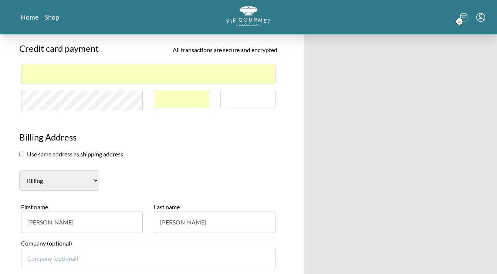
scroll to position [548, 0]
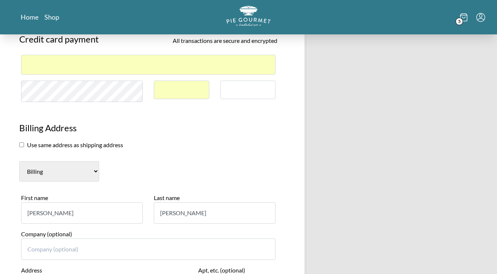
click at [19, 161] on select "Billing [GEOGRAPHIC_DATA] New billing address" at bounding box center [59, 171] width 80 height 20
select select "0"
click option "Billing" at bounding box center [0, 0] width 0 height 0
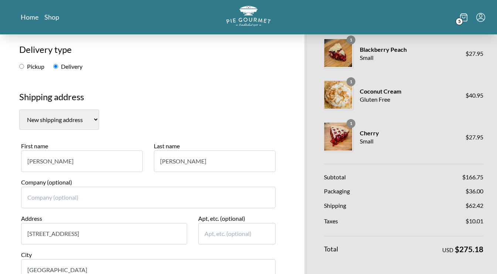
scroll to position [89, 0]
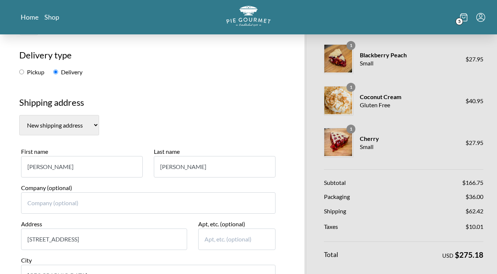
click at [161, 203] on input "Company (optional)" at bounding box center [148, 202] width 254 height 21
type input "[GEOGRAPHIC_DATA]"
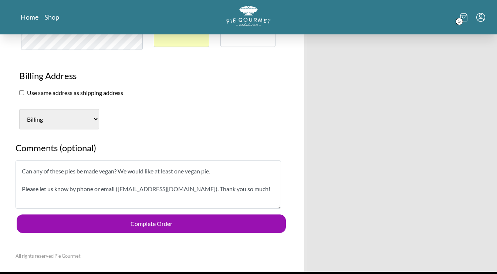
scroll to position [604, 0]
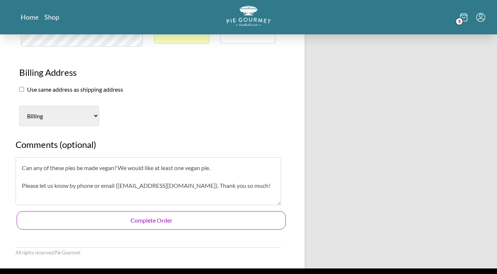
click at [176, 211] on button "Complete Order" at bounding box center [151, 220] width 269 height 18
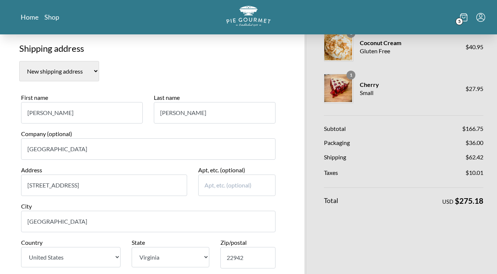
scroll to position [139, 0]
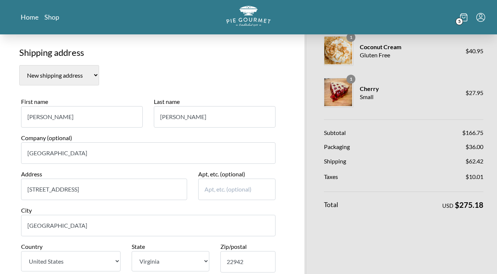
click at [115, 189] on input "[STREET_ADDRESS]" at bounding box center [104, 189] width 166 height 21
drag, startPoint x: 98, startPoint y: 156, endPoint x: -14, endPoint y: 127, distance: 116.3
click at [21, 142] on input "[GEOGRAPHIC_DATA]" at bounding box center [148, 152] width 254 height 21
click at [101, 192] on input "[STREET_ADDRESS]" at bounding box center [104, 189] width 166 height 21
drag, startPoint x: 101, startPoint y: 192, endPoint x: 21, endPoint y: 182, distance: 80.5
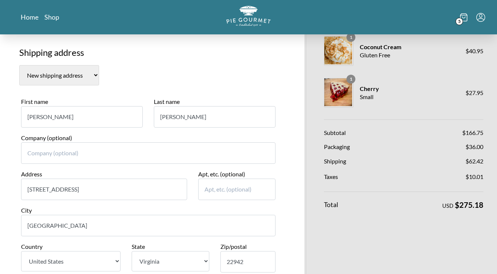
click at [21, 182] on input "[STREET_ADDRESS]" at bounding box center [104, 189] width 166 height 21
type input "6512384775"
drag, startPoint x: 83, startPoint y: 193, endPoint x: -18, endPoint y: 171, distance: 103.2
click at [21, 179] on input "6512384775" at bounding box center [104, 189] width 166 height 21
type input "[STREET_ADDRESS][PERSON_NAME]"
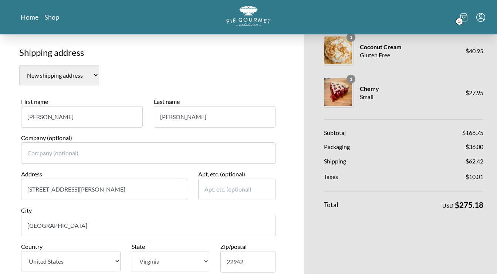
click at [115, 226] on input "[GEOGRAPHIC_DATA]" at bounding box center [148, 225] width 254 height 21
drag, startPoint x: 115, startPoint y: 226, endPoint x: 6, endPoint y: 214, distance: 110.5
click at [21, 215] on input "[GEOGRAPHIC_DATA]" at bounding box center [148, 225] width 254 height 21
type input "Bealeton"
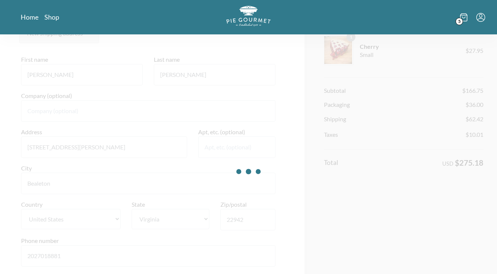
scroll to position [197, 0]
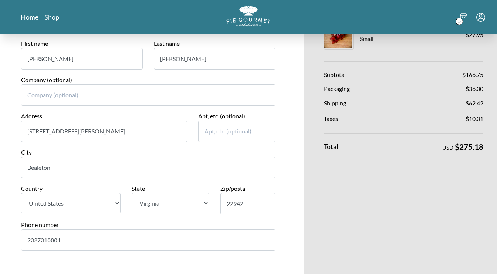
click at [244, 205] on input "22942" at bounding box center [247, 203] width 55 height 21
type input "22712"
click at [289, 211] on div "1 French Apple Large $ 33.95 1 Key Lime Cream Large $ 35.95 1 Blackberry Peach …" at bounding box center [388, 257] width 200 height 838
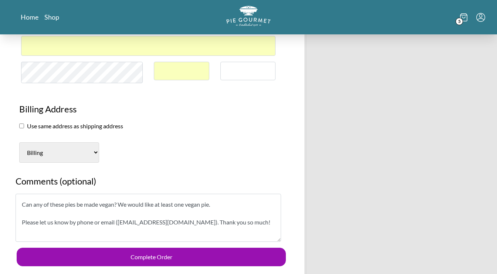
scroll to position [568, 0]
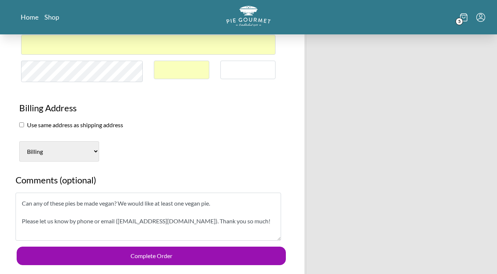
drag, startPoint x: 119, startPoint y: 202, endPoint x: 8, endPoint y: 191, distance: 112.2
click at [16, 193] on textarea "Can any of these pies be made vegan? We would like at least one vegan pie. Plea…" at bounding box center [149, 217] width 266 height 48
click at [136, 200] on textarea "We would like at least one vegan pie. Please let us know by phone or email ([EM…" at bounding box center [149, 217] width 266 height 48
paste textarea "Can any of these pies be made vegan?"
click at [23, 204] on textarea "We would like at least one vegan pie. Can any of these pies be made vegan? Plea…" at bounding box center [149, 217] width 266 height 48
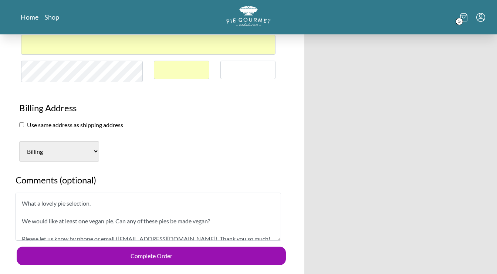
click at [106, 200] on textarea "What a lovely pie selection. We would like at least one vegan pie. Can any of t…" at bounding box center [149, 217] width 266 height 48
click at [24, 235] on textarea "What a lovely pie selection! We would like at least one vegan pie. Can any of t…" at bounding box center [149, 217] width 266 height 48
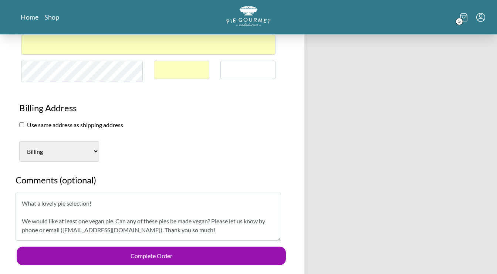
click at [115, 219] on textarea "What a lovely pie selection! We would like at least one vegan pie. Can any of t…" at bounding box center [149, 217] width 266 height 48
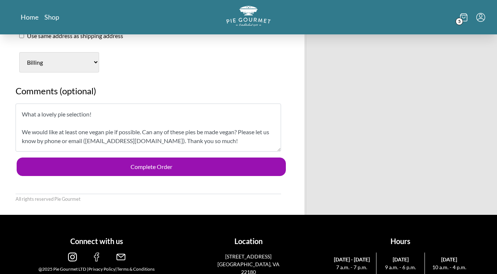
scroll to position [662, 0]
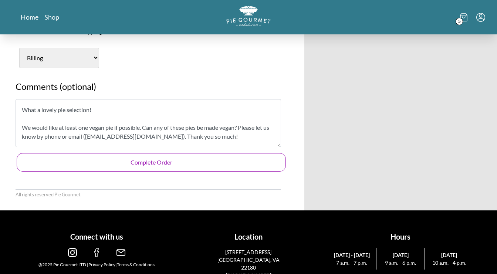
type textarea "What a lovely pie selection! We would like at least one vegan pie if possible. …"
click at [144, 162] on button "Complete Order" at bounding box center [151, 162] width 269 height 18
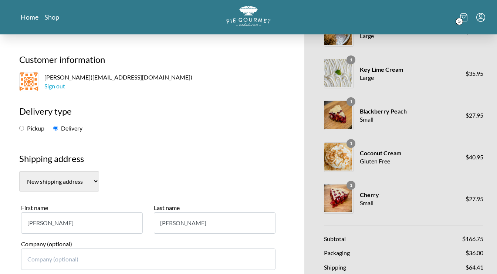
scroll to position [34, 0]
